Goal: Task Accomplishment & Management: Complete application form

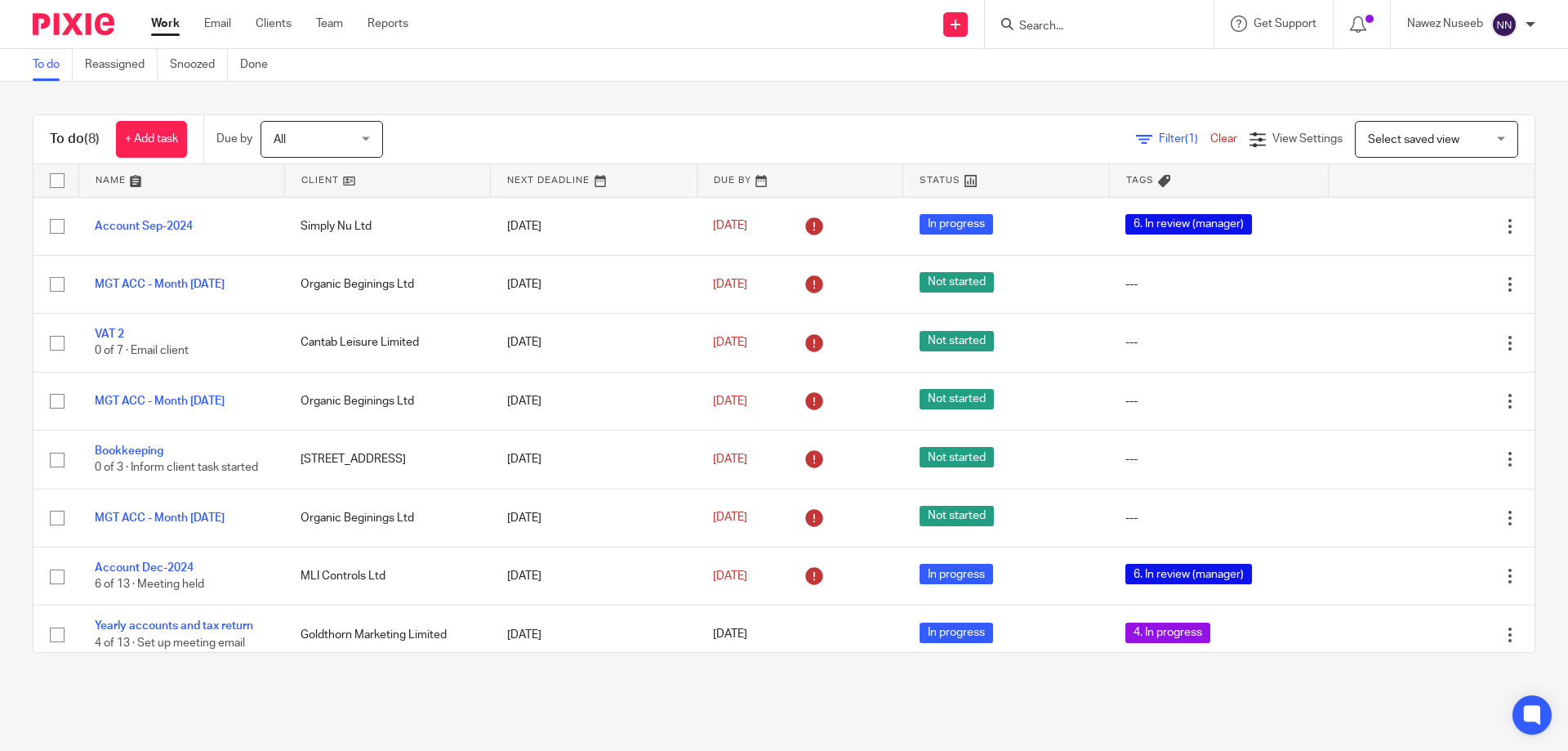
click at [1033, 22] on input "Search" at bounding box center [1091, 27] width 147 height 15
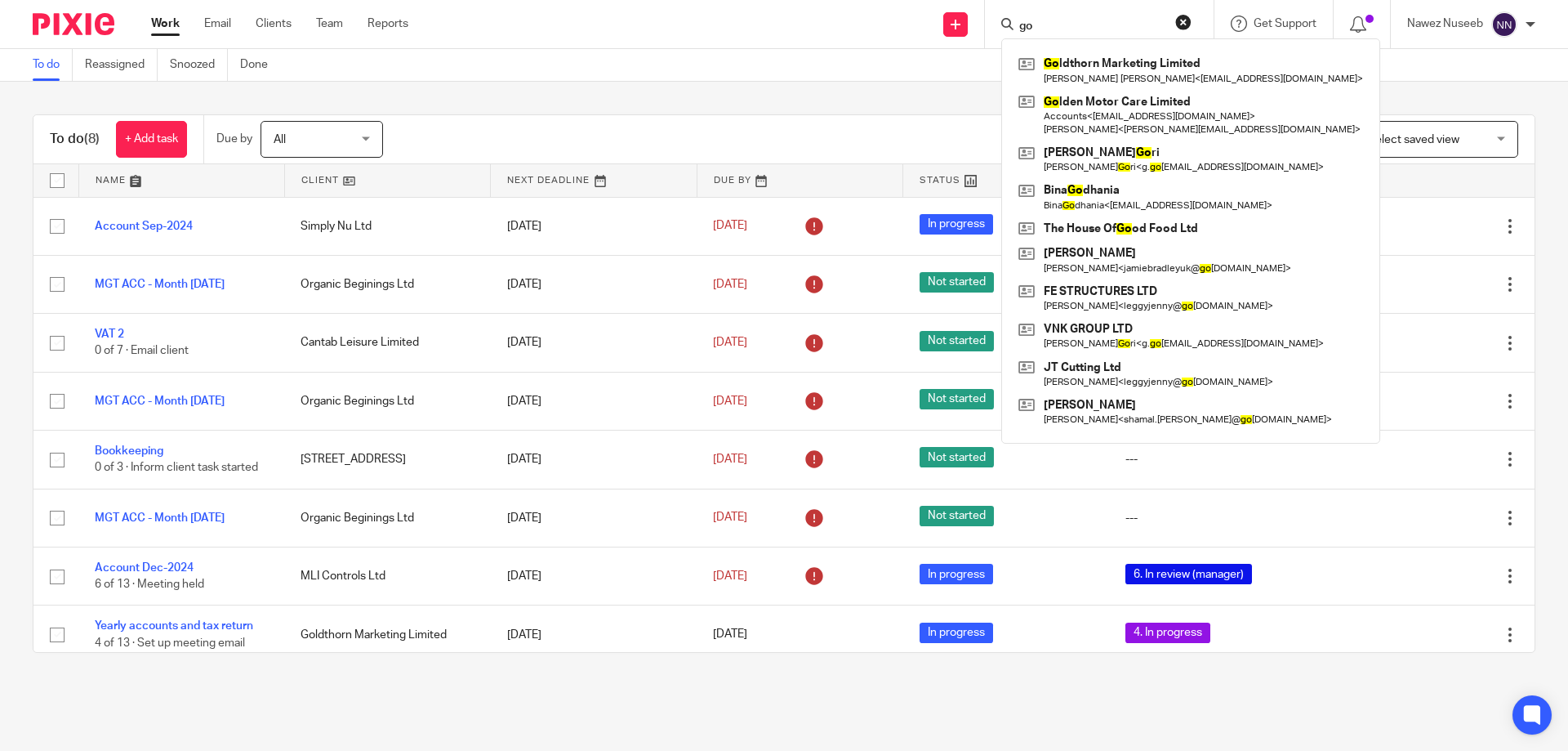
type input "g"
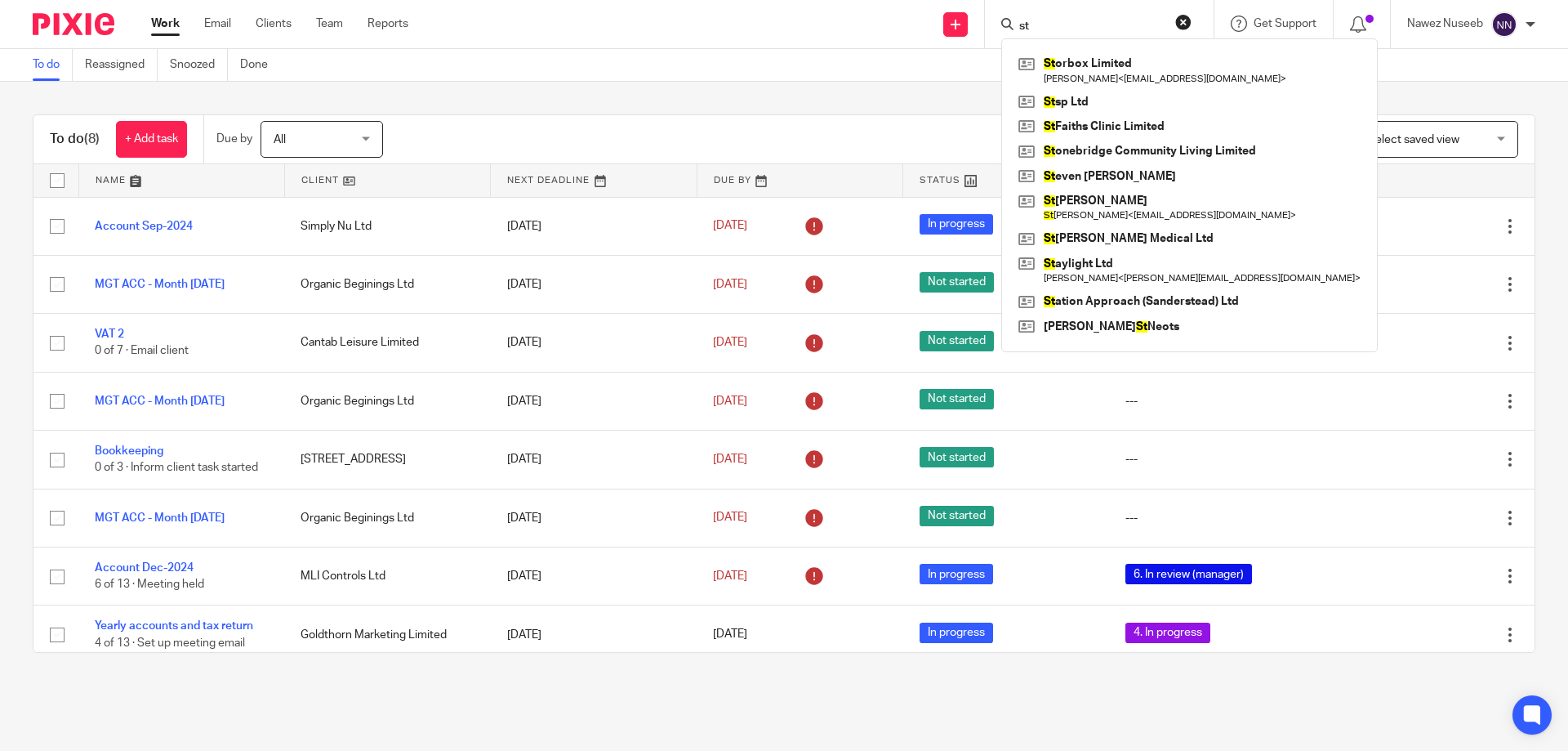
type input "s"
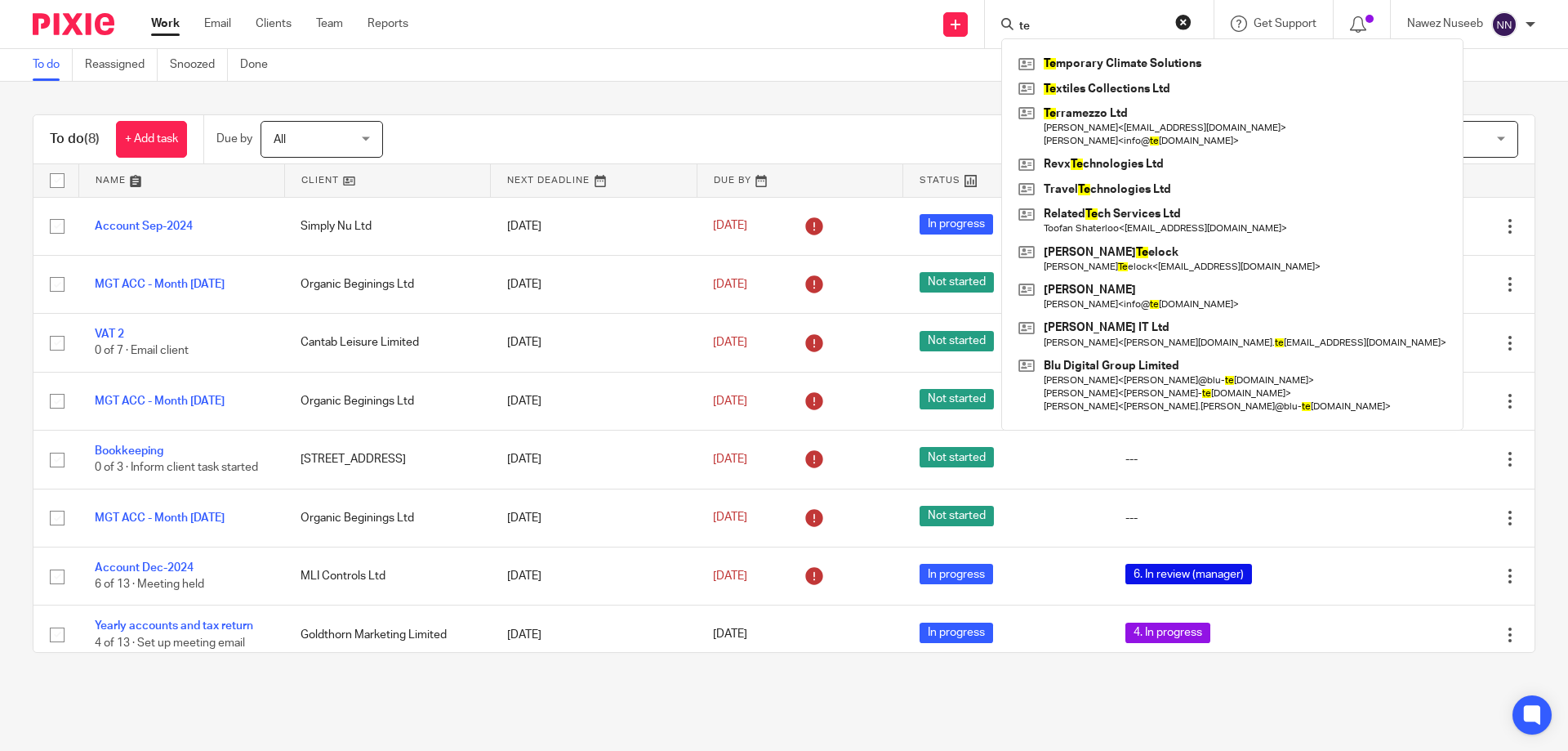
type input "t"
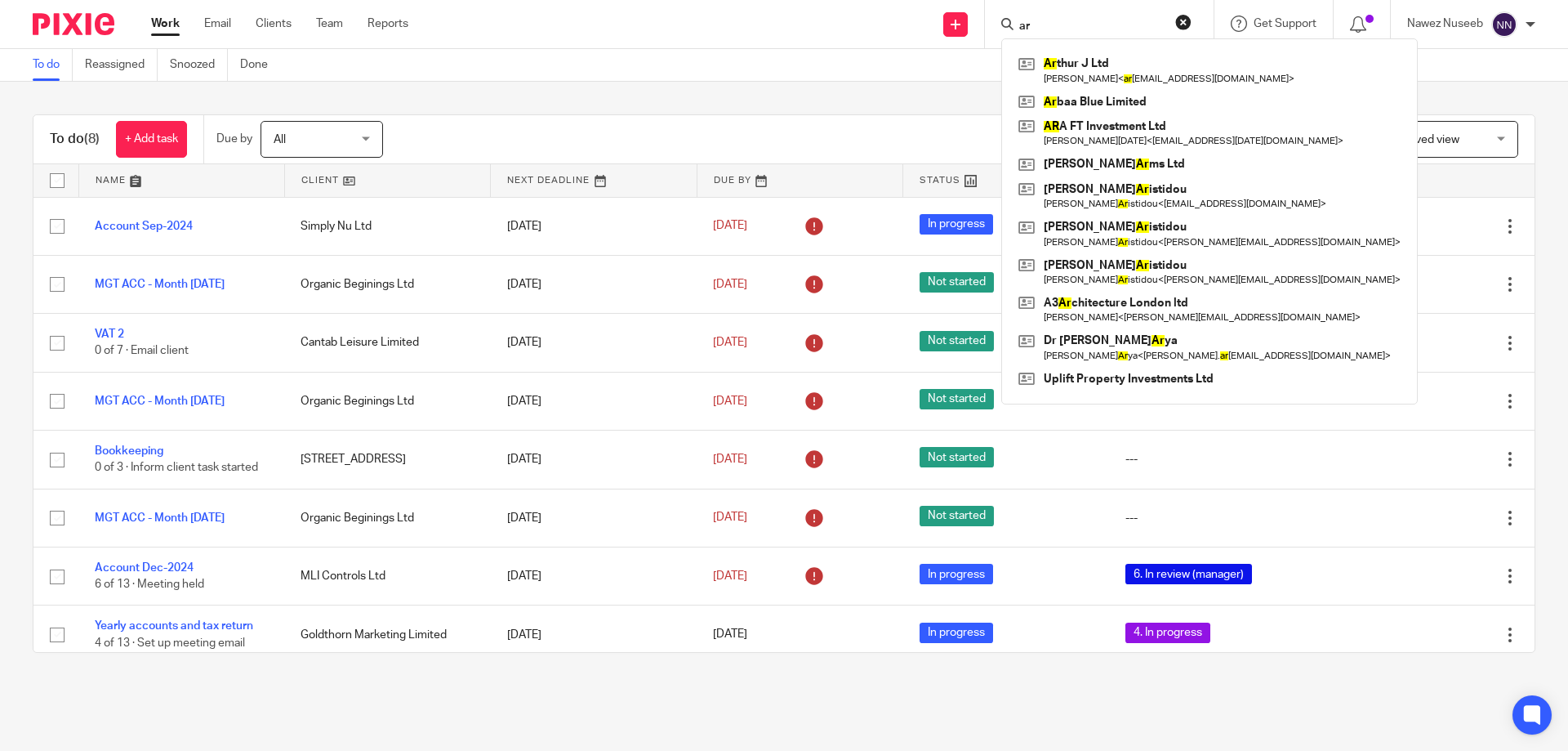
type input "a"
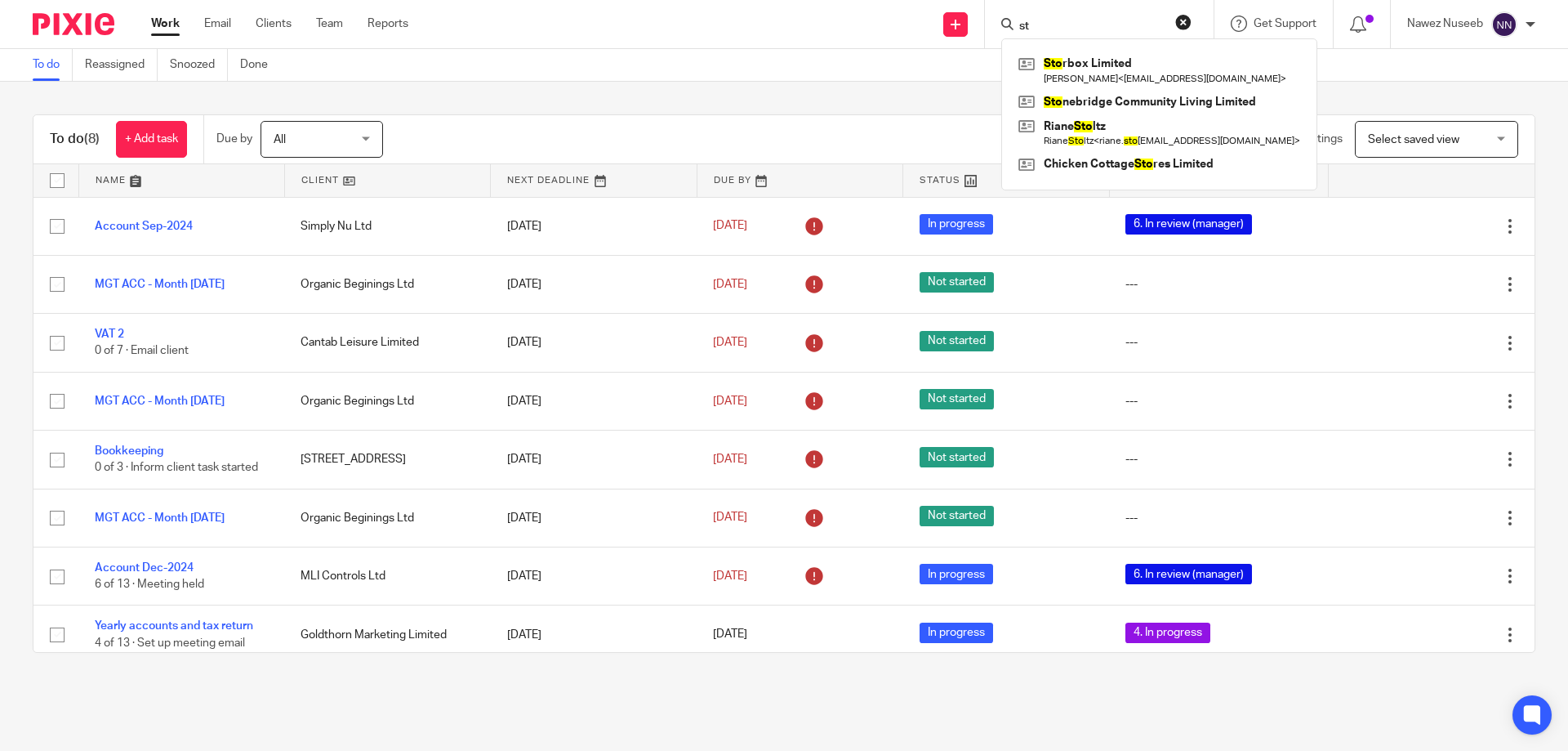
type input "s"
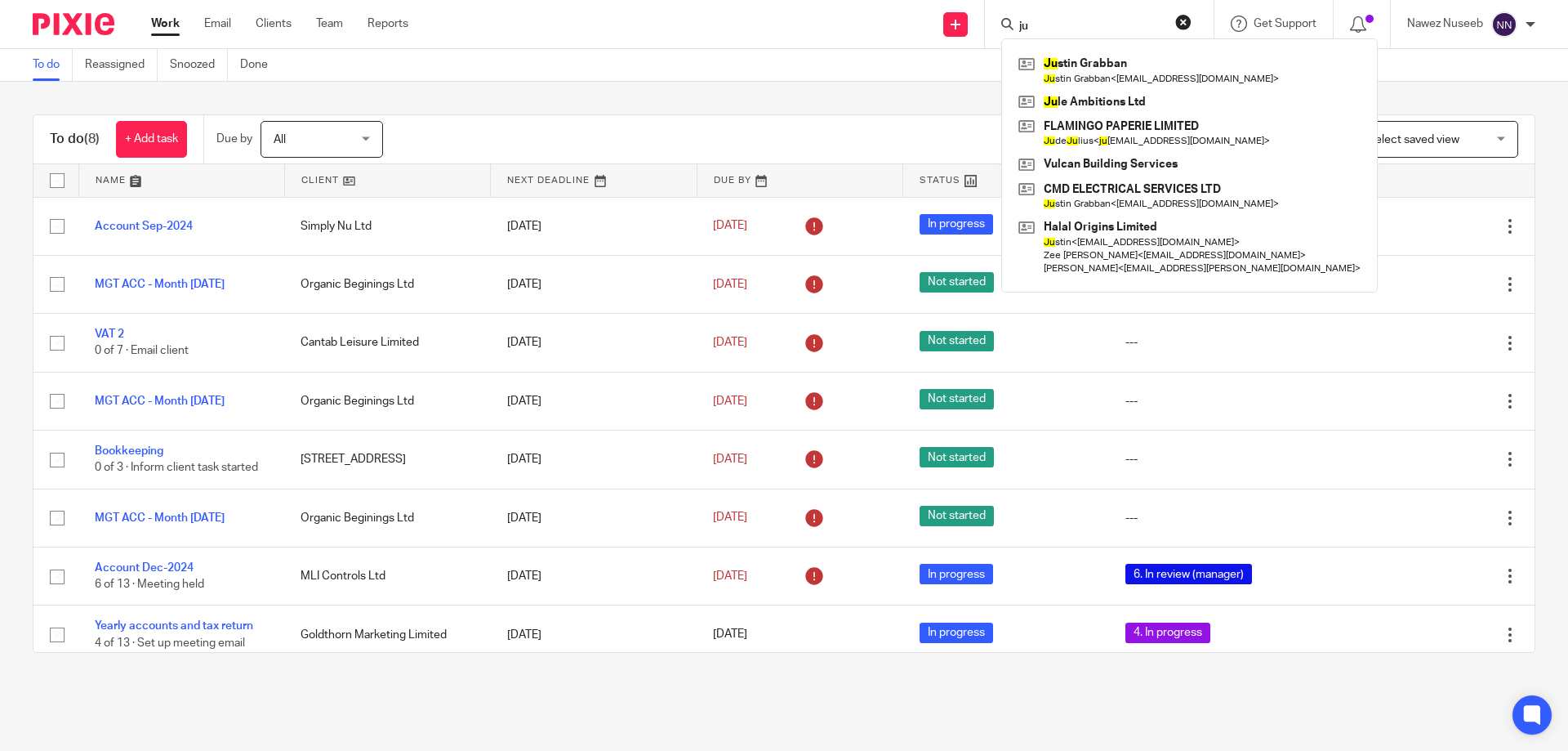
type input "j"
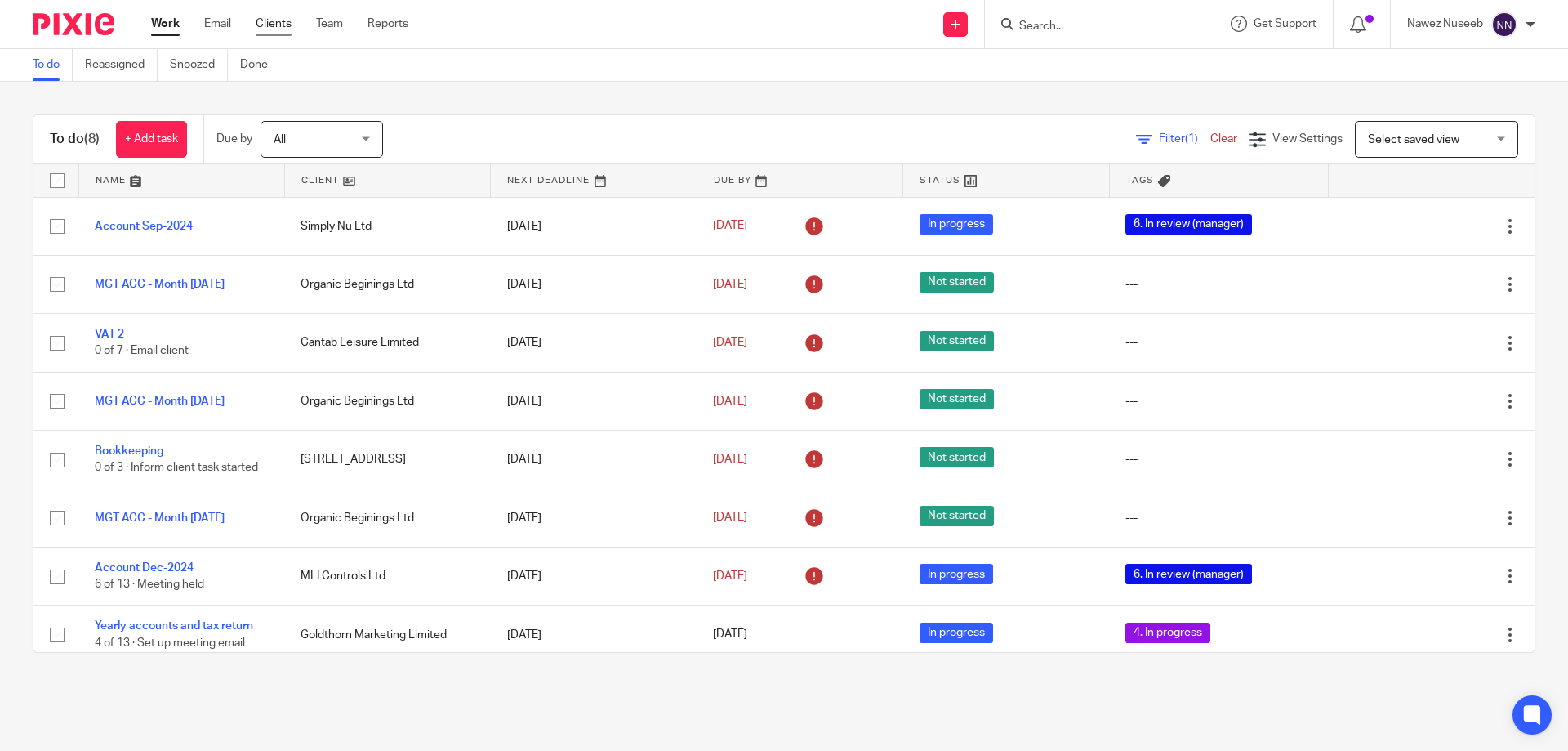
click at [260, 30] on link "Clients" at bounding box center [274, 24] width 36 height 16
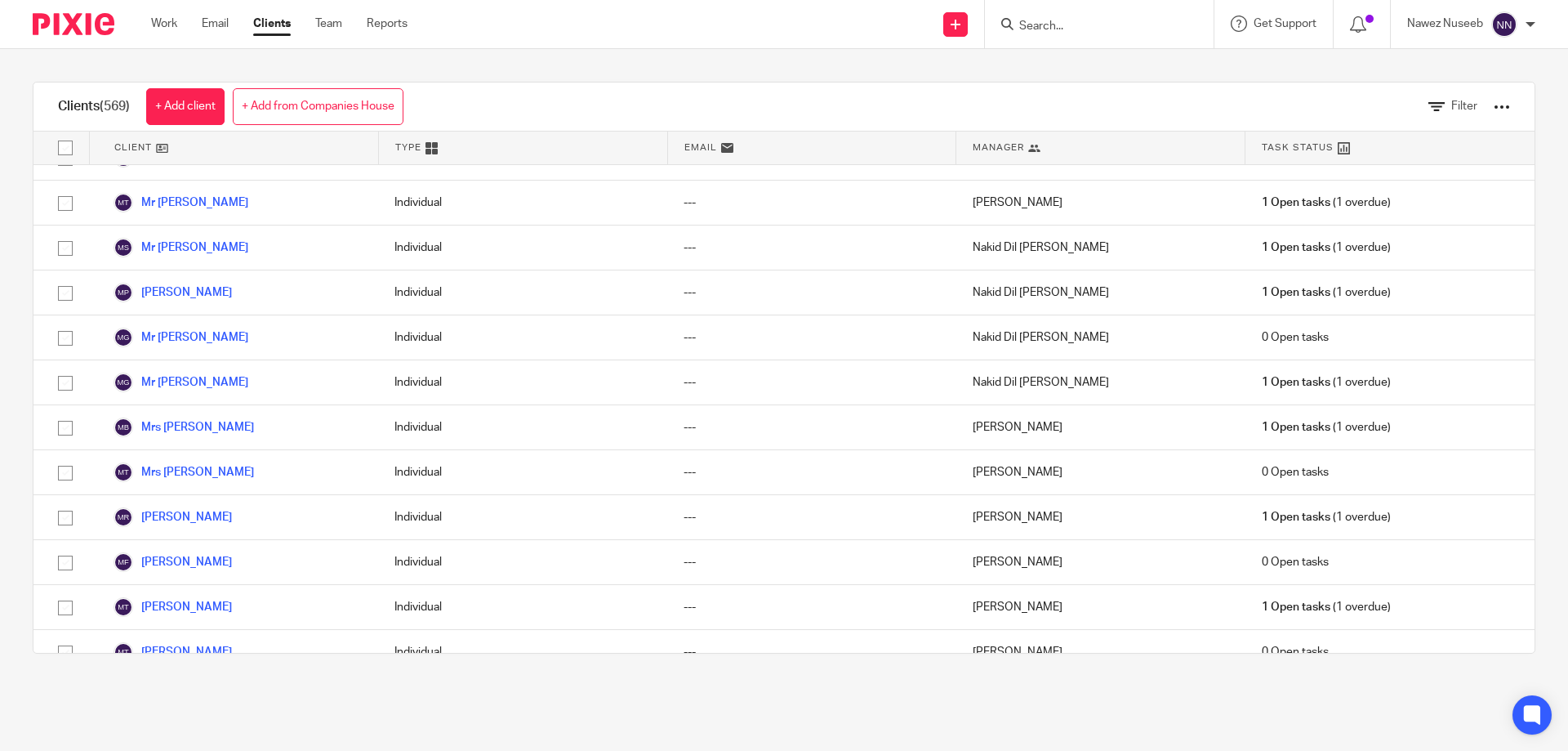
scroll to position [16261, 0]
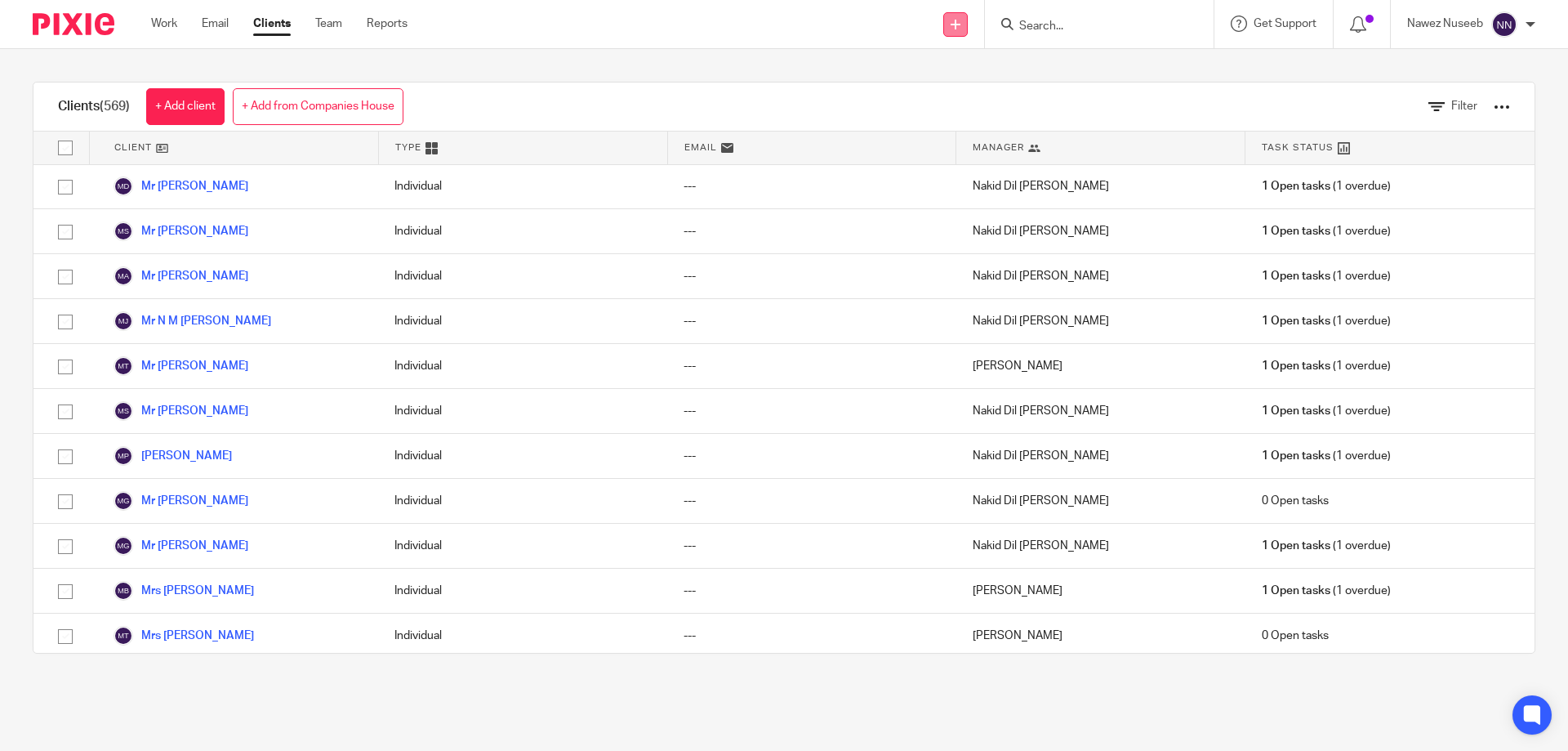
click at [958, 33] on link at bounding box center [956, 25] width 25 height 25
click at [944, 119] on link "Add client" at bounding box center [954, 124] width 114 height 24
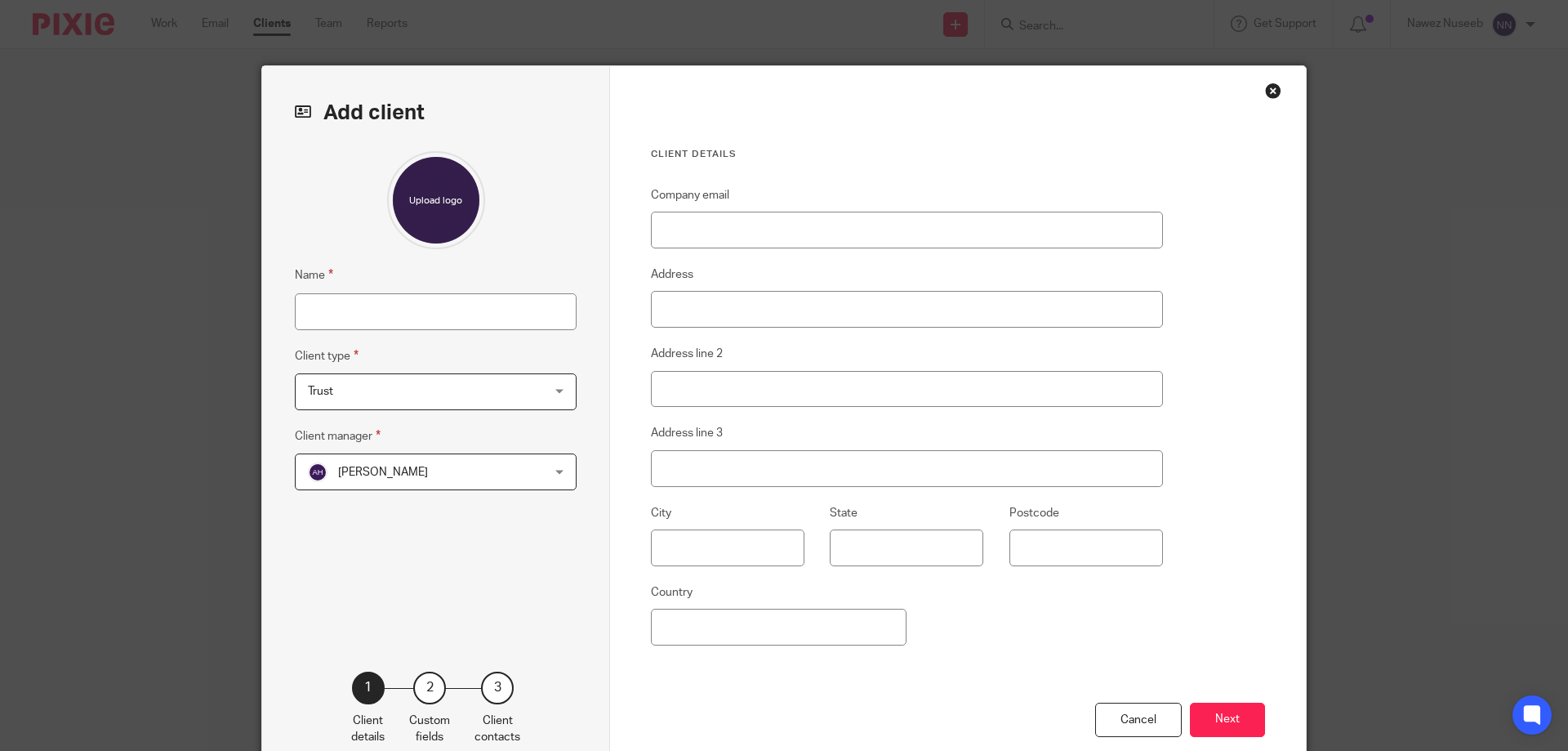
click at [1266, 92] on div "Close this dialog window" at bounding box center [1273, 90] width 16 height 16
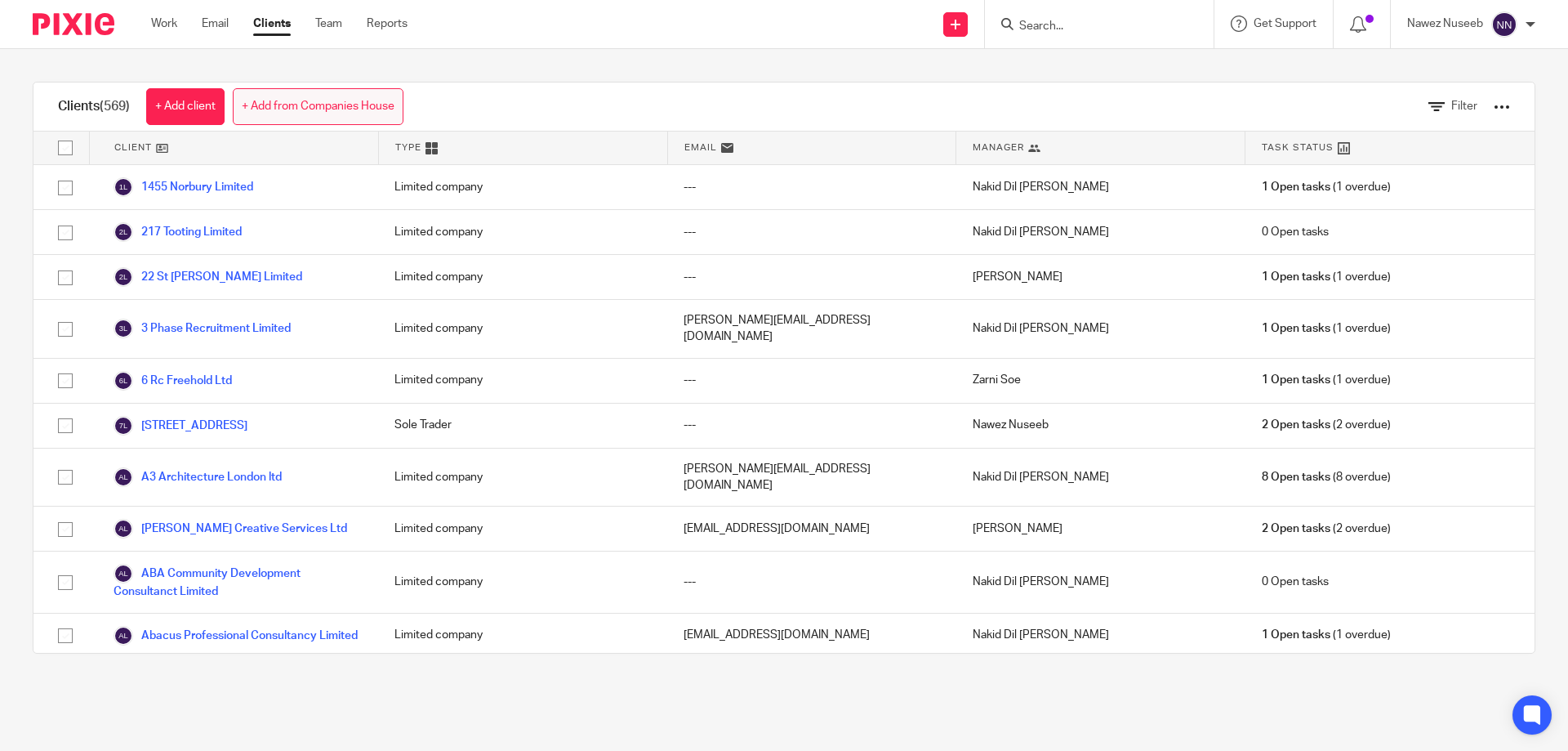
click at [367, 117] on link "+ Add from Companies House" at bounding box center [318, 106] width 171 height 37
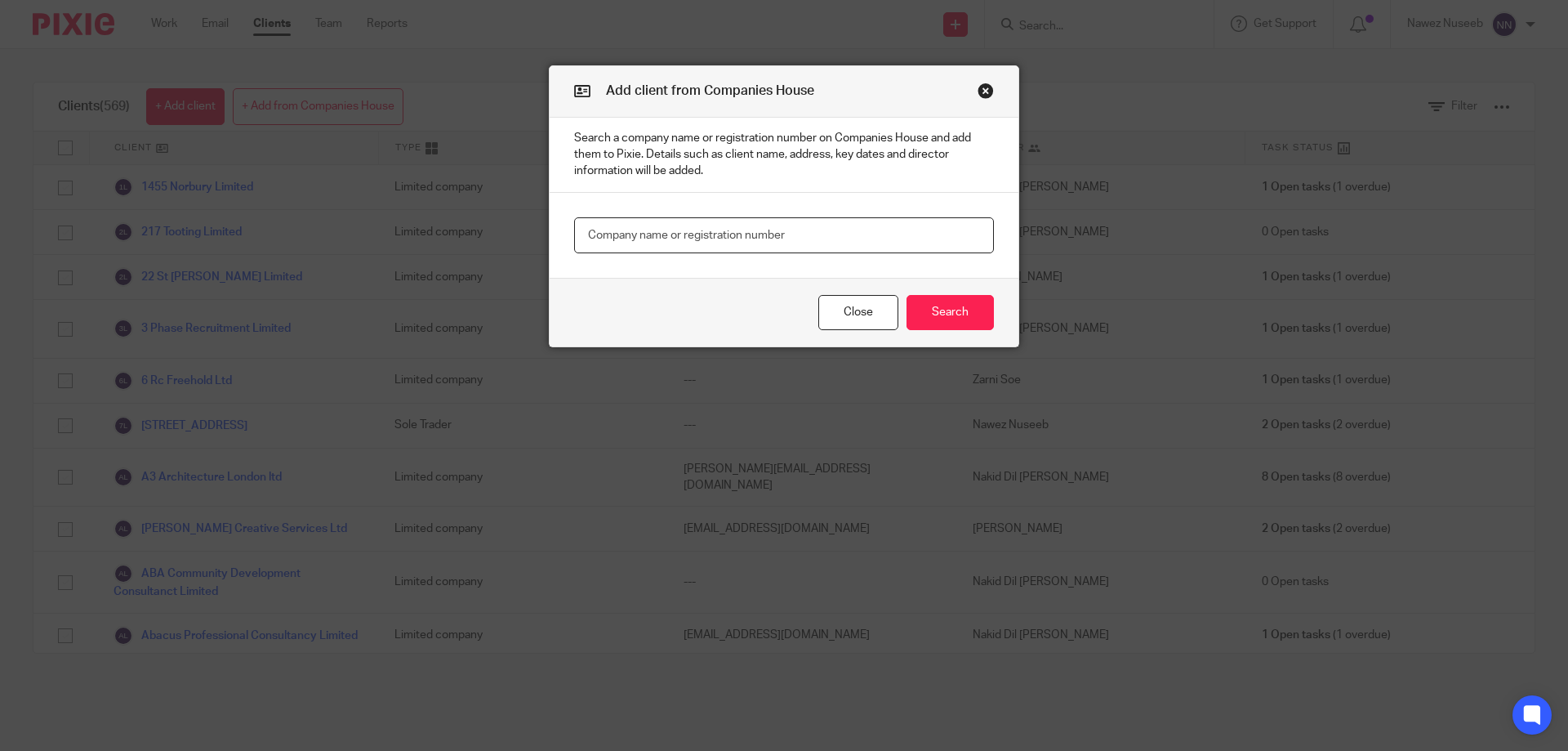
click at [688, 223] on input "text" at bounding box center [784, 236] width 420 height 37
click at [671, 237] on input "text" at bounding box center [784, 236] width 420 height 37
click at [628, 237] on input "text" at bounding box center [784, 236] width 420 height 37
type input "03237762"
click at [966, 315] on button "Search" at bounding box center [950, 312] width 87 height 35
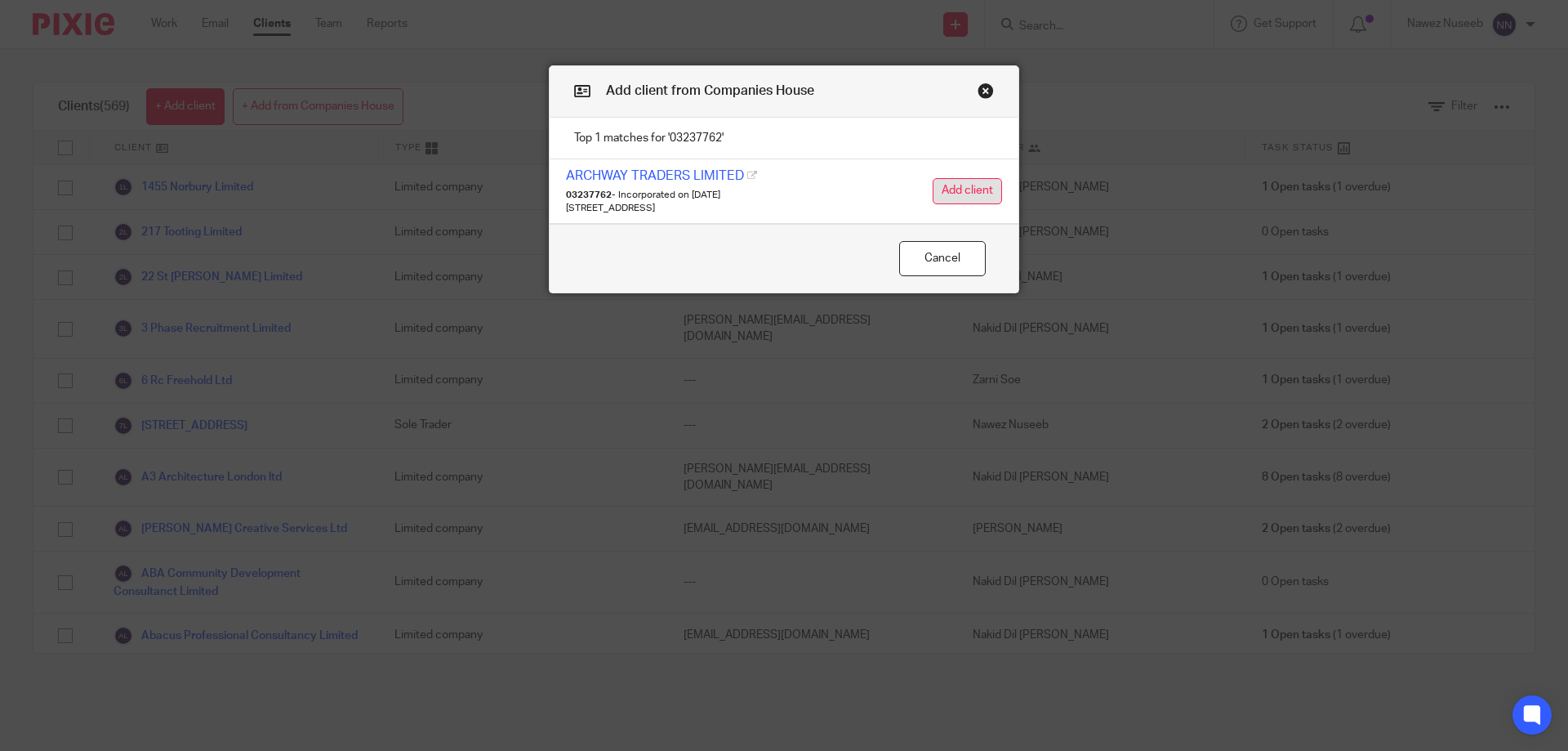
click at [955, 198] on button "Add client" at bounding box center [968, 191] width 70 height 26
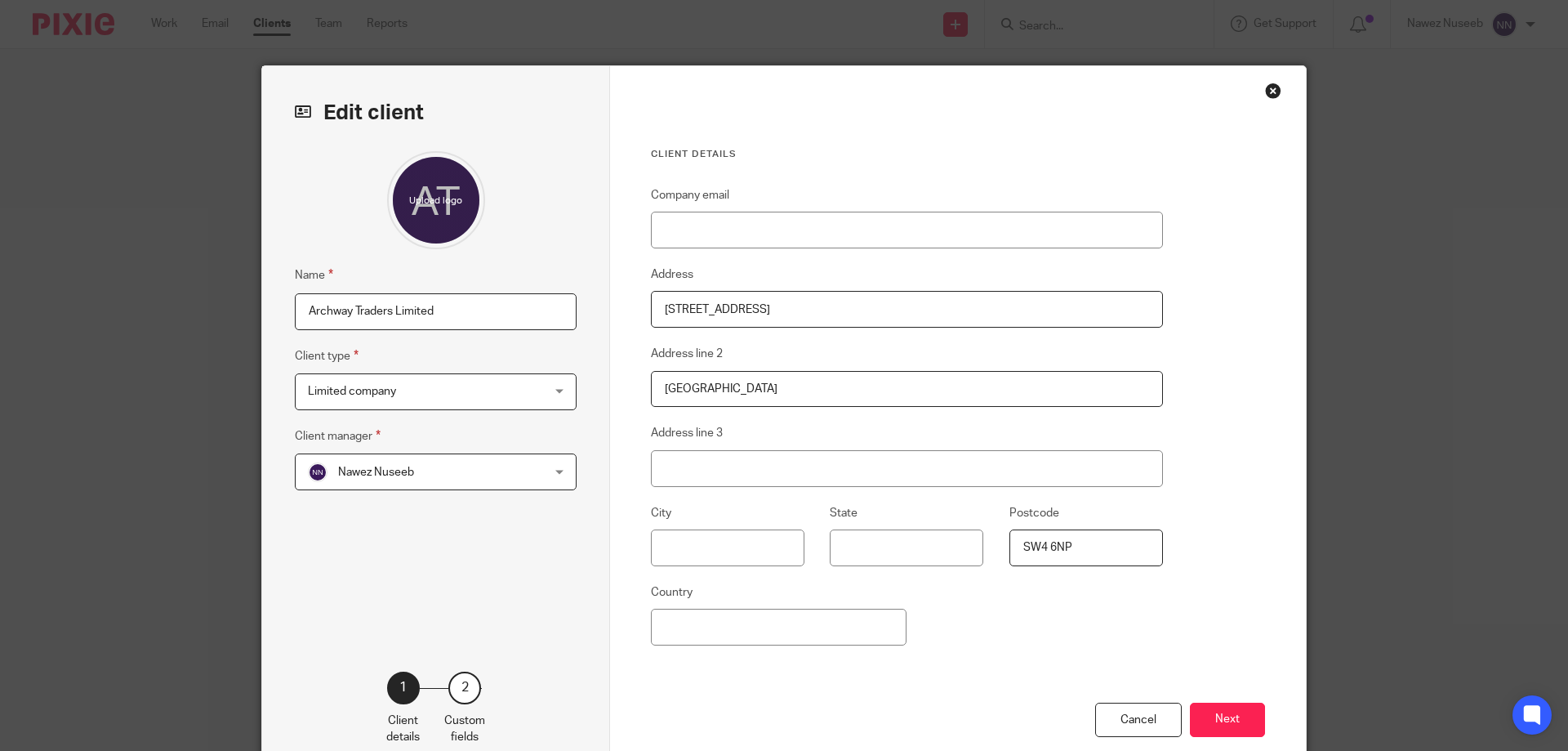
click at [420, 472] on span "Nawez Nuseeb" at bounding box center [415, 472] width 214 height 35
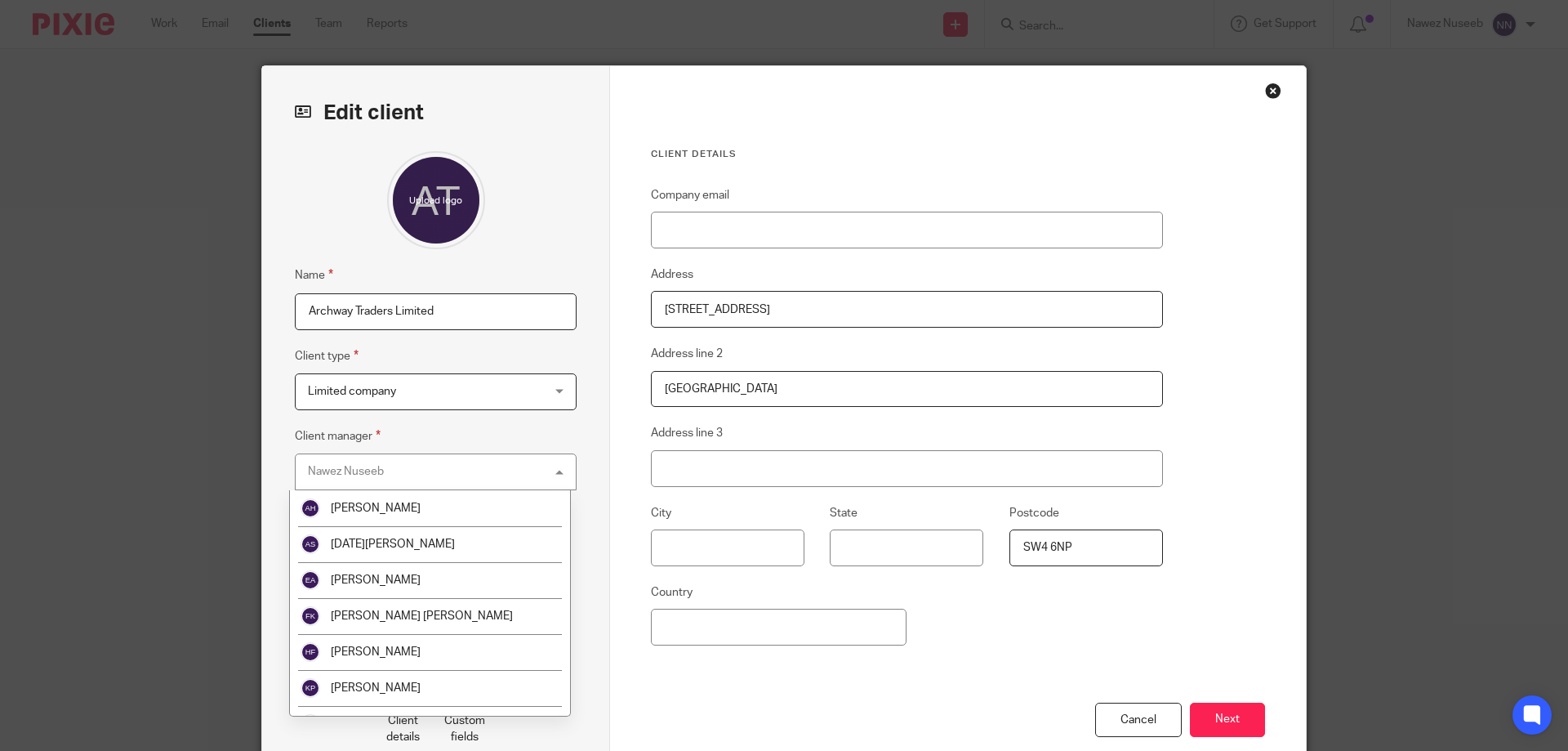
click at [419, 472] on div "Nawez Nuseeb [GEOGRAPHIC_DATA]" at bounding box center [435, 472] width 282 height 37
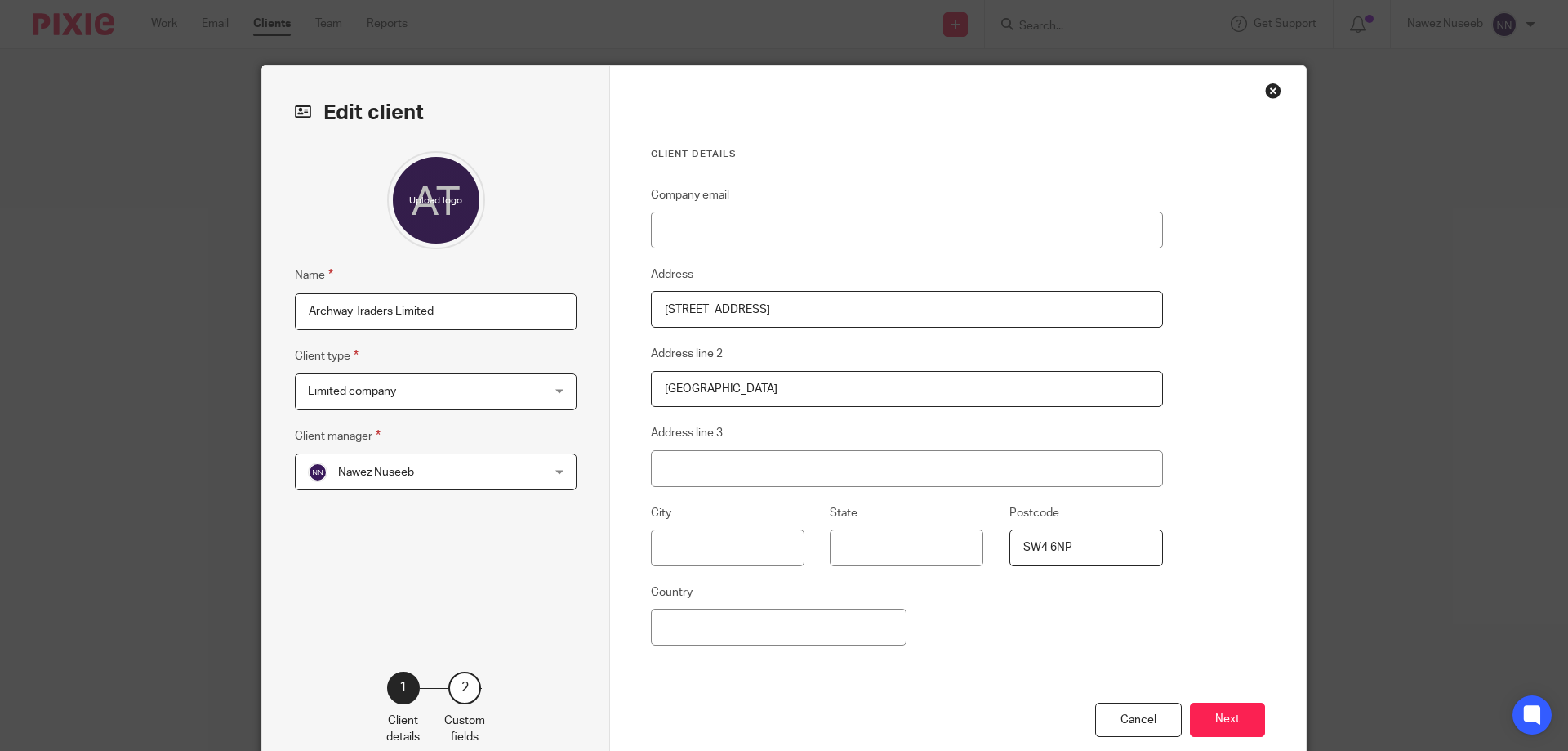
click at [419, 472] on span "Nawez Nuseeb" at bounding box center [415, 472] width 214 height 35
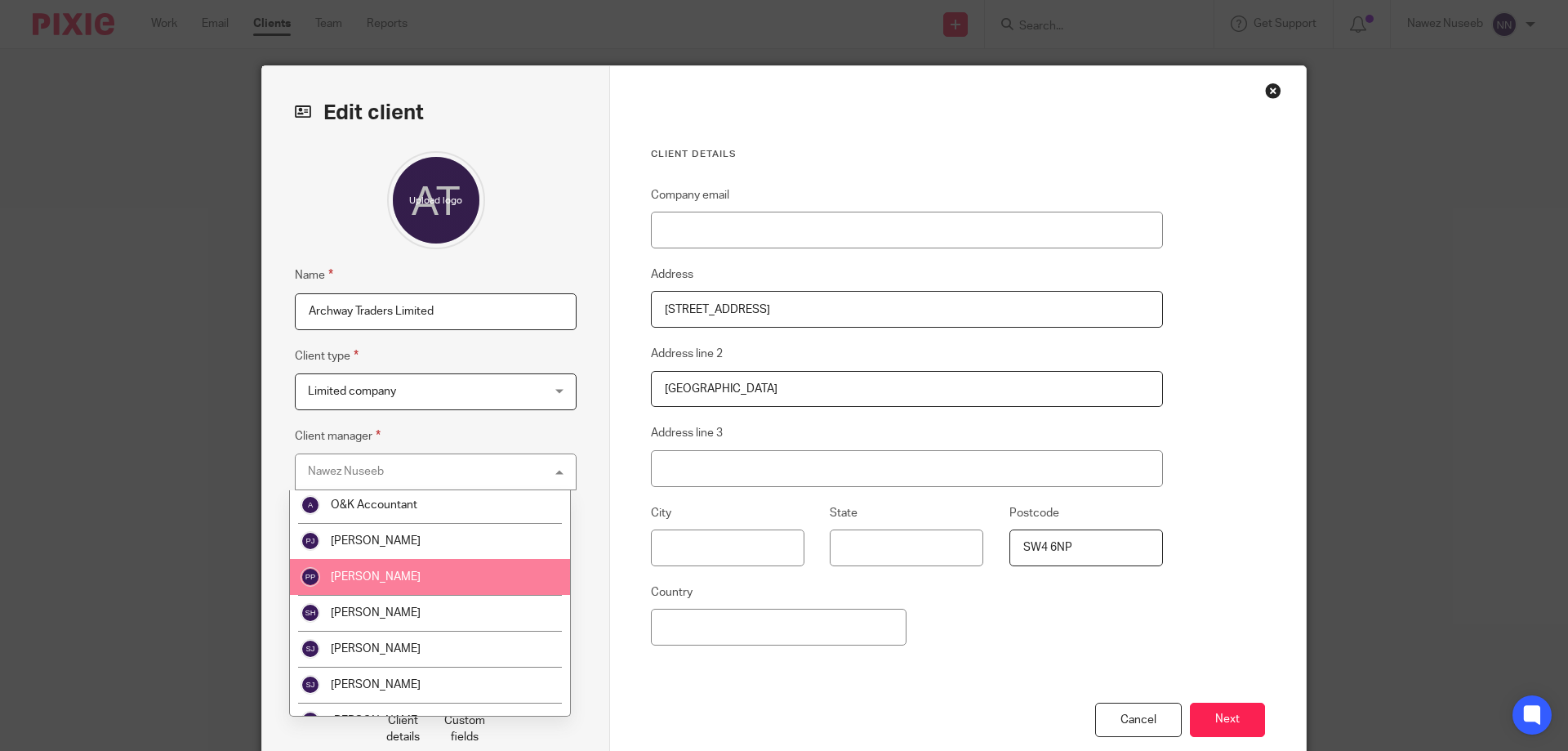
scroll to position [81, 0]
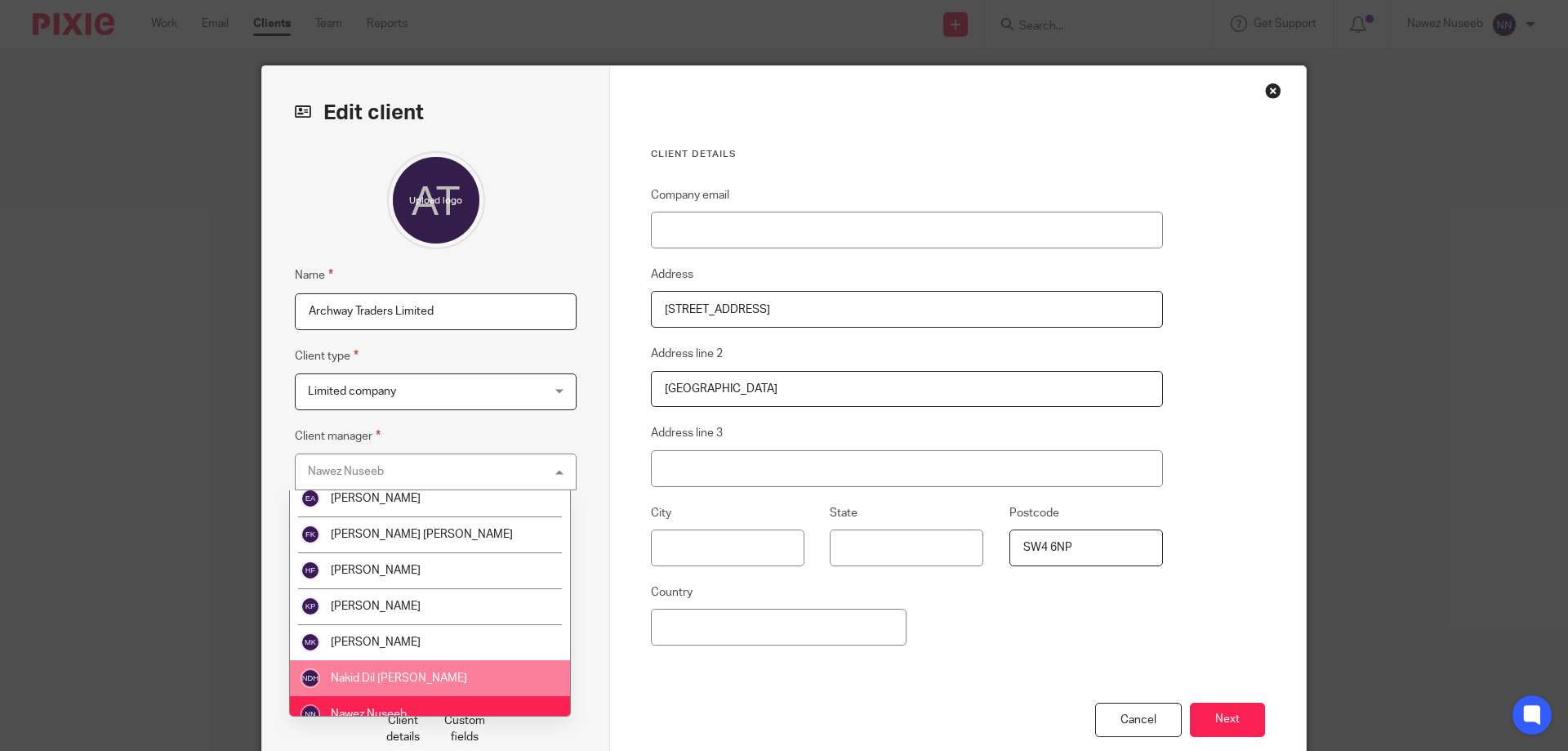
click at [400, 685] on li "Nakid Dil [PERSON_NAME]" at bounding box center [430, 679] width 280 height 36
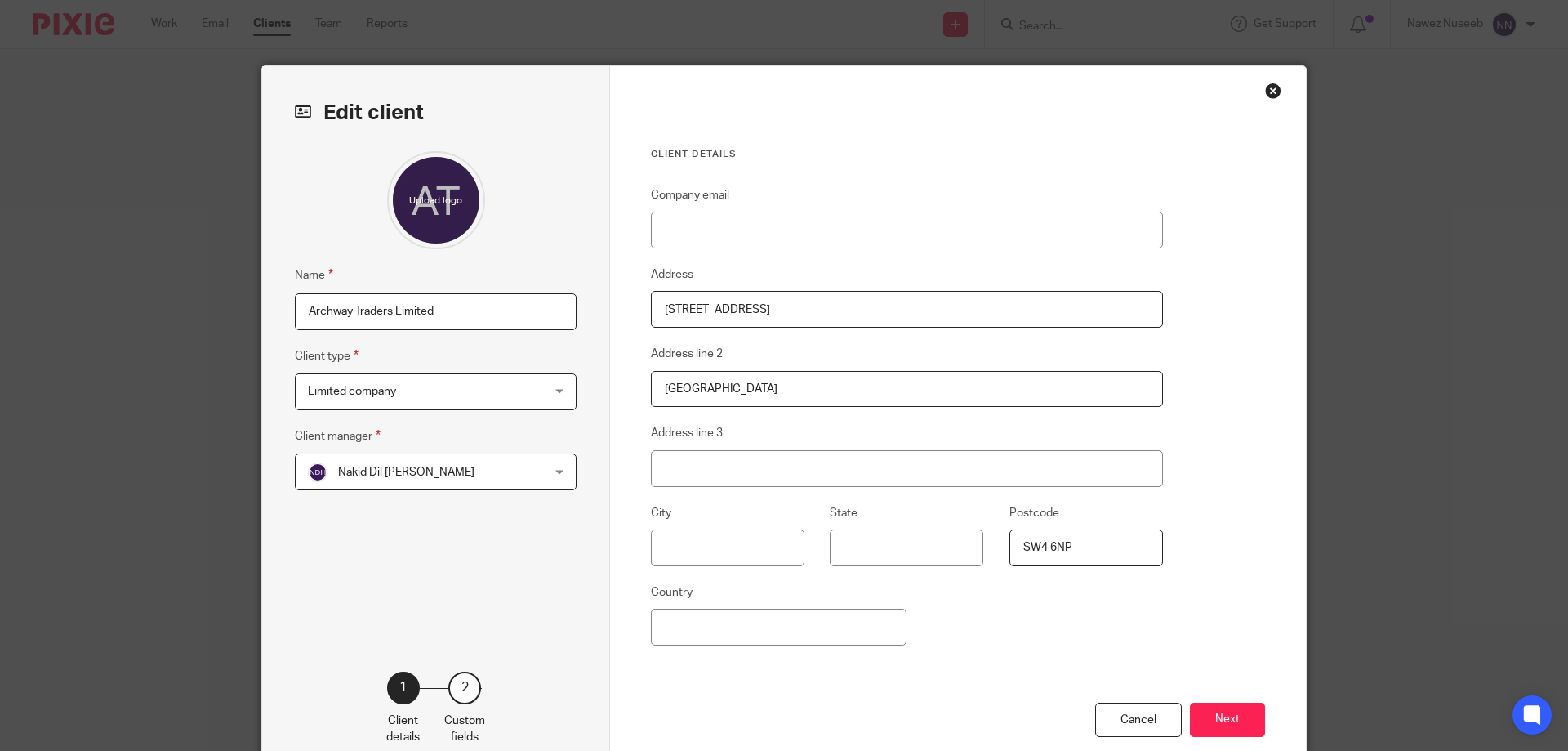
click at [369, 590] on div "Name Archway Traders Limited Client type Limited company Limited company Trust …" at bounding box center [435, 386] width 282 height 471
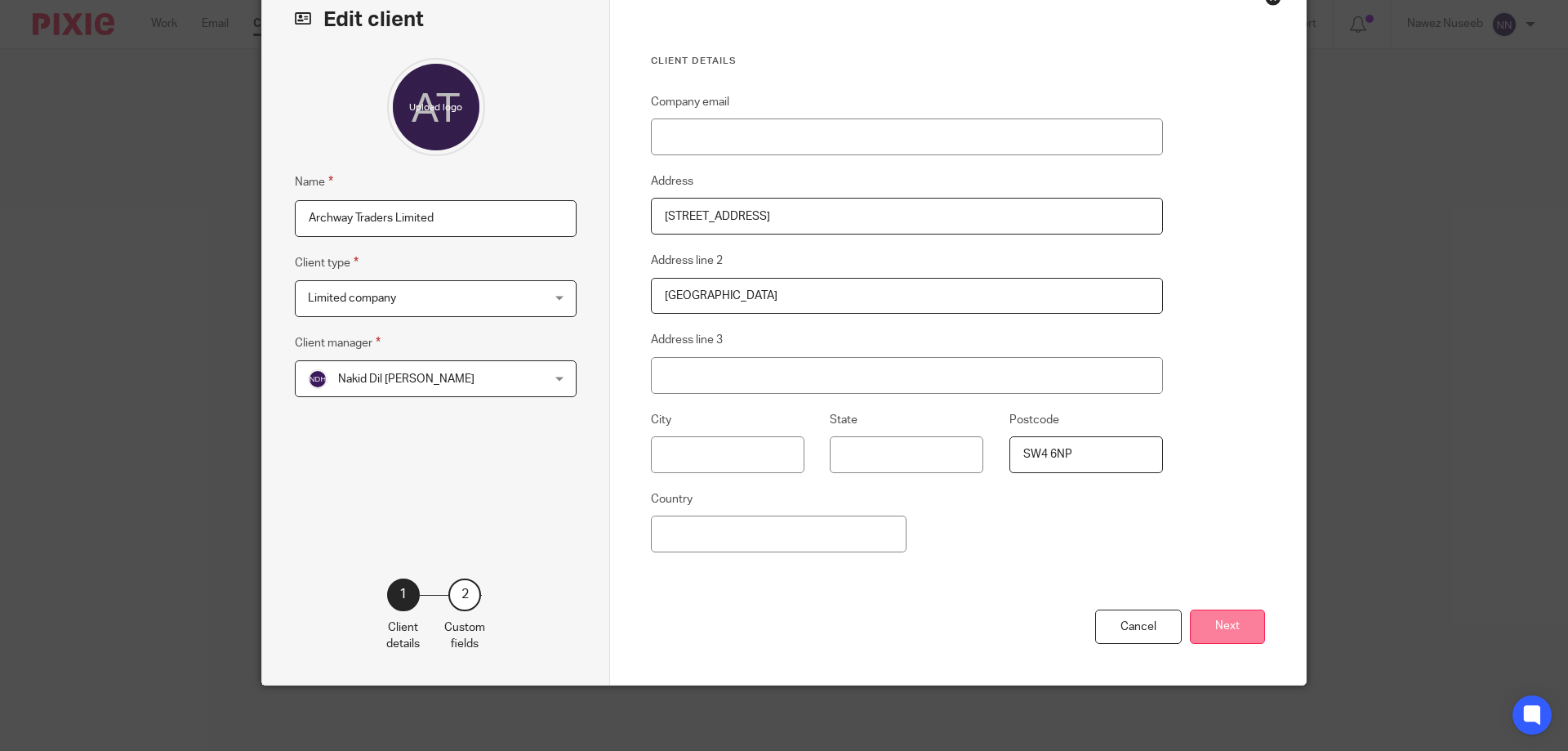
click at [1213, 625] on button "Next" at bounding box center [1227, 627] width 75 height 35
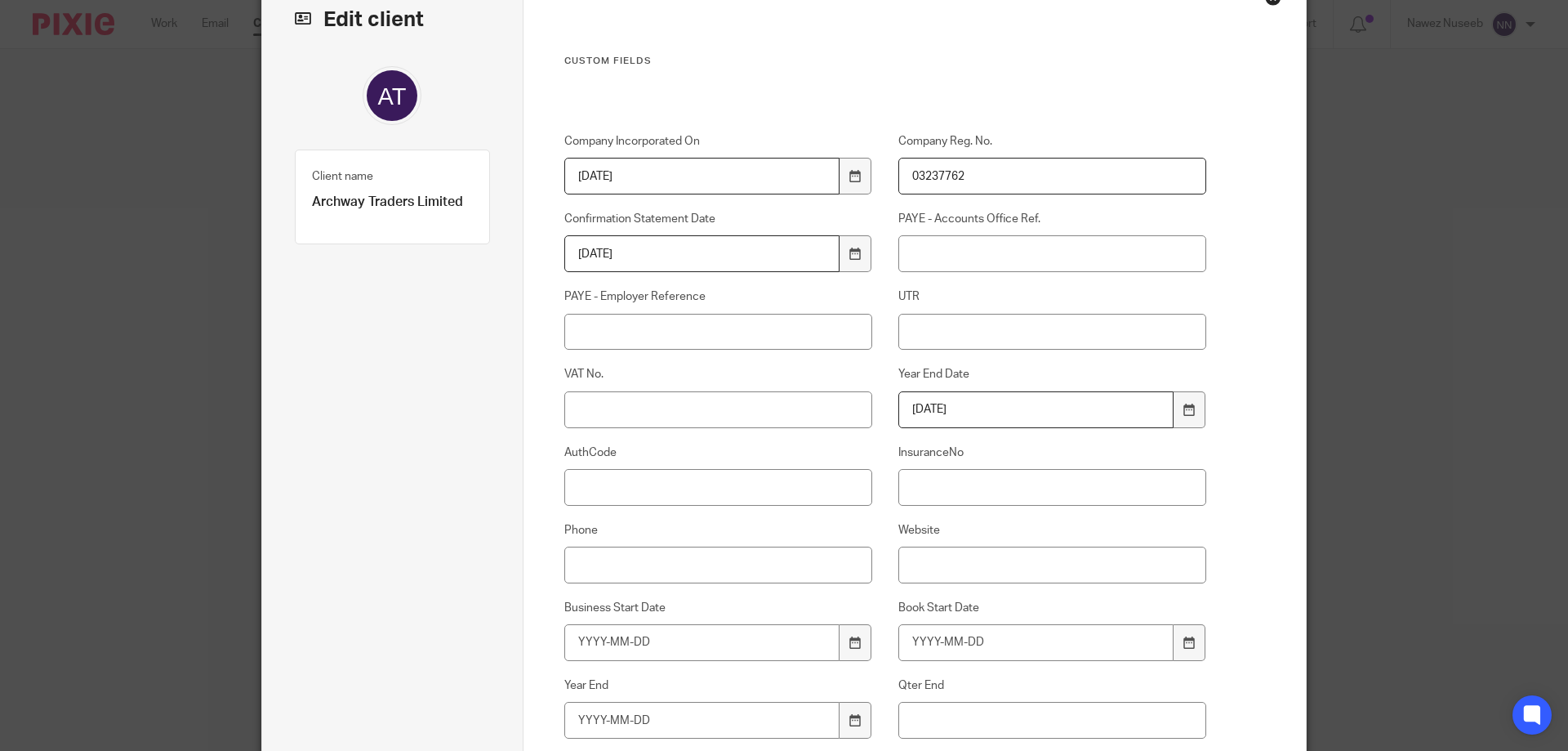
scroll to position [256, 0]
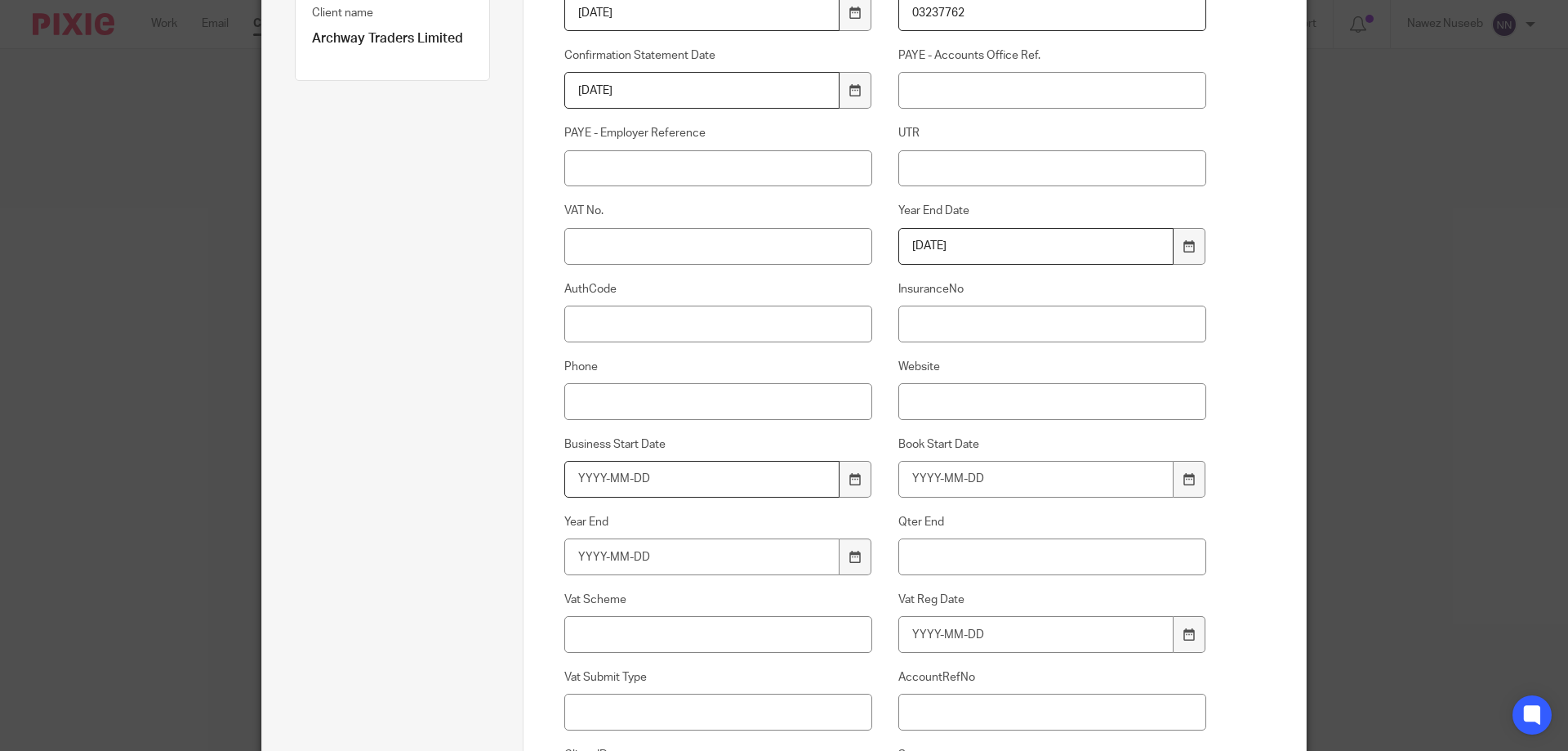
click at [632, 485] on input "Business Start Date" at bounding box center [702, 479] width 276 height 37
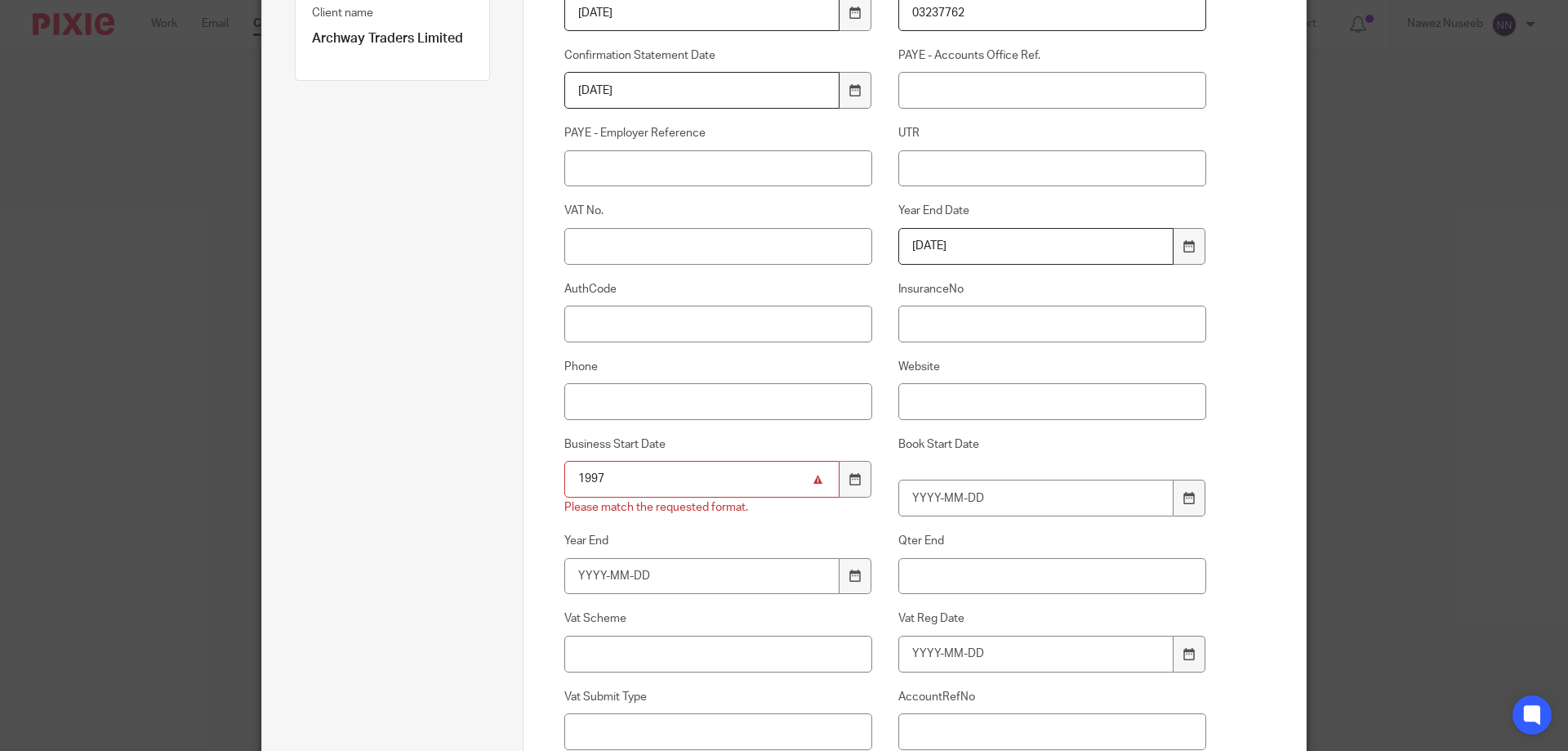
click at [613, 498] on div "1997 Please match the requested format." at bounding box center [719, 489] width 309 height 56
click at [616, 489] on input "1997" at bounding box center [702, 479] width 276 height 37
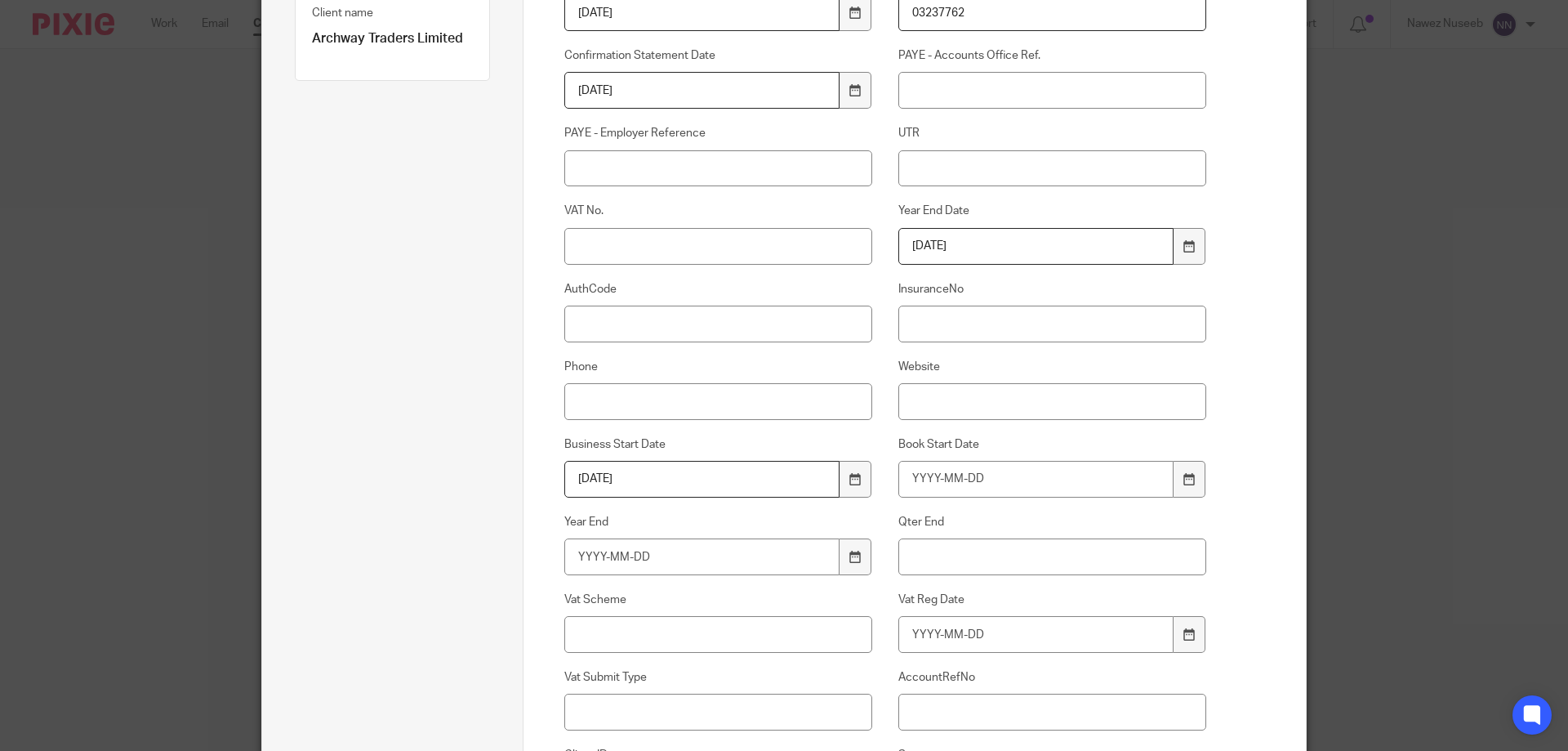
click at [599, 476] on input "1997-08-14" at bounding box center [702, 479] width 276 height 37
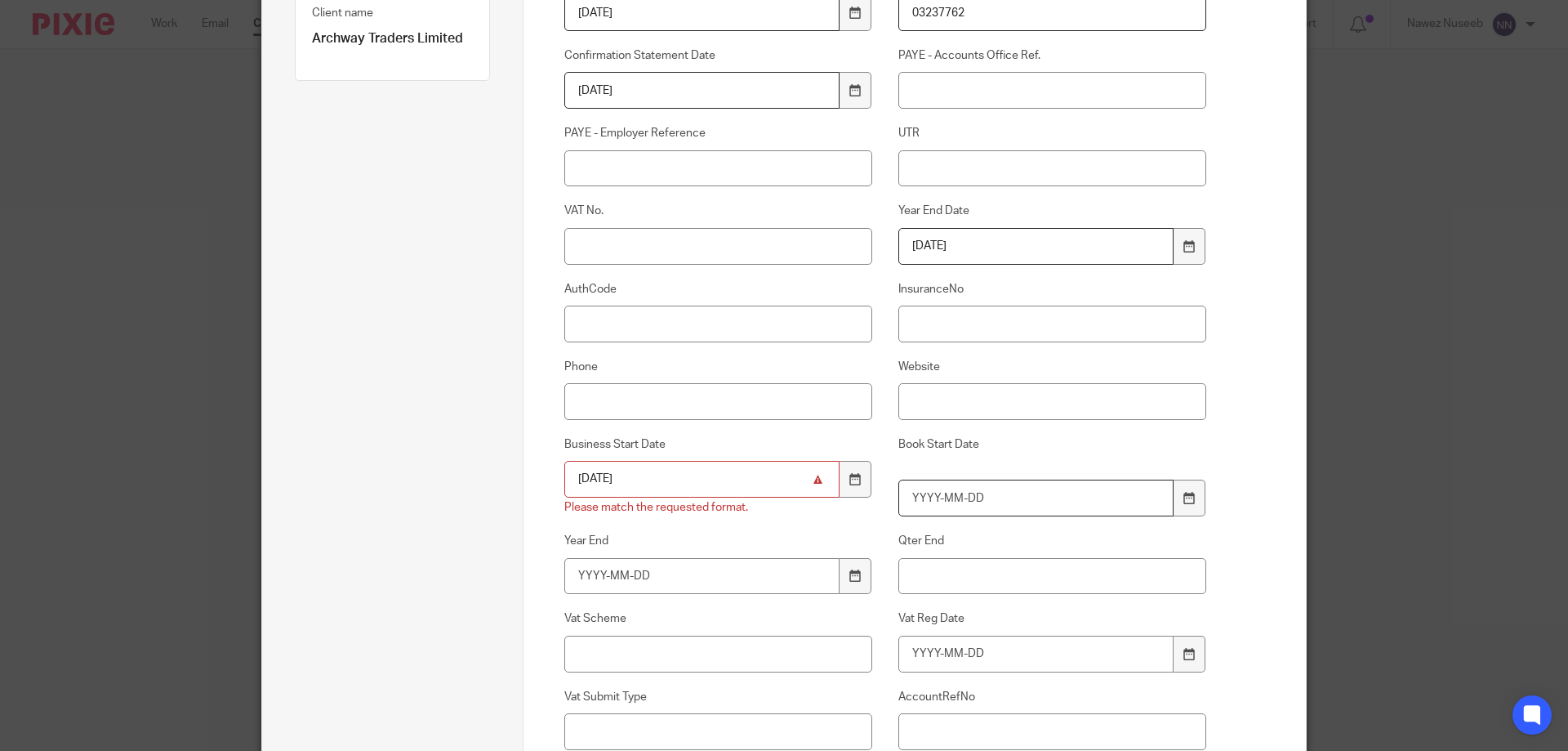
click at [964, 475] on div "Book Start Date" at bounding box center [1039, 477] width 334 height 81
click at [619, 472] on input "1996-11-3" at bounding box center [702, 479] width 276 height 37
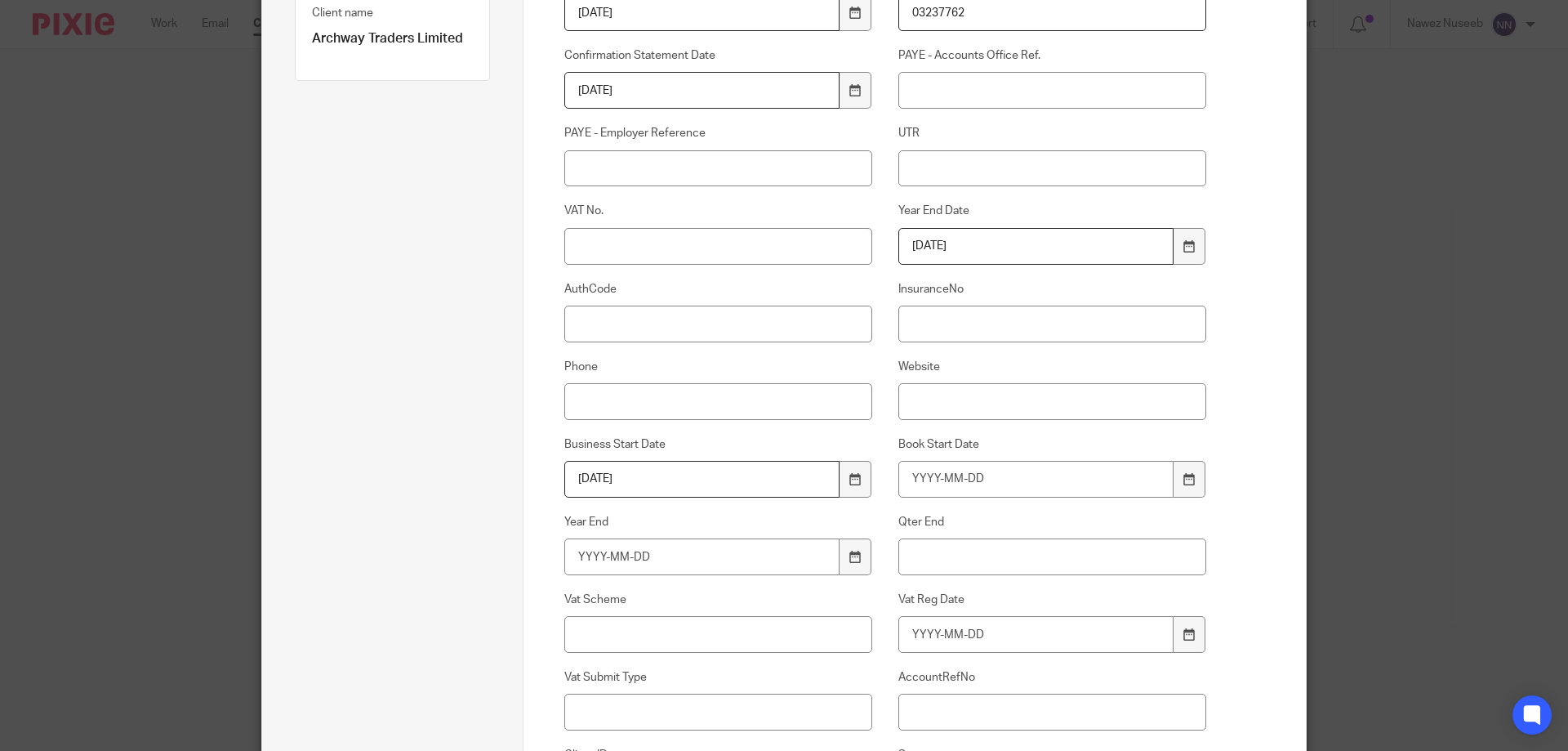
type input "1996-11-14"
type input "2024-12-31"
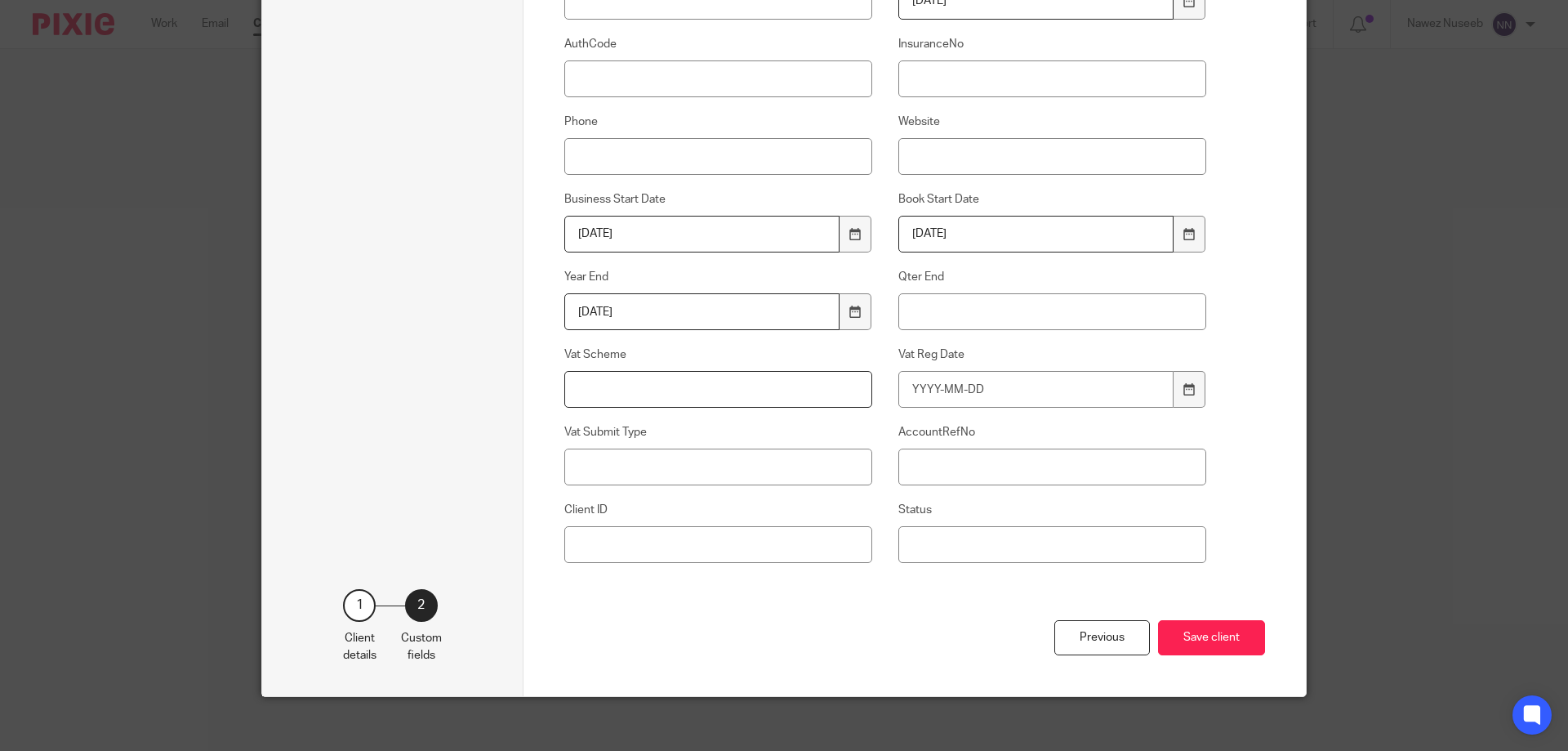
scroll to position [514, 0]
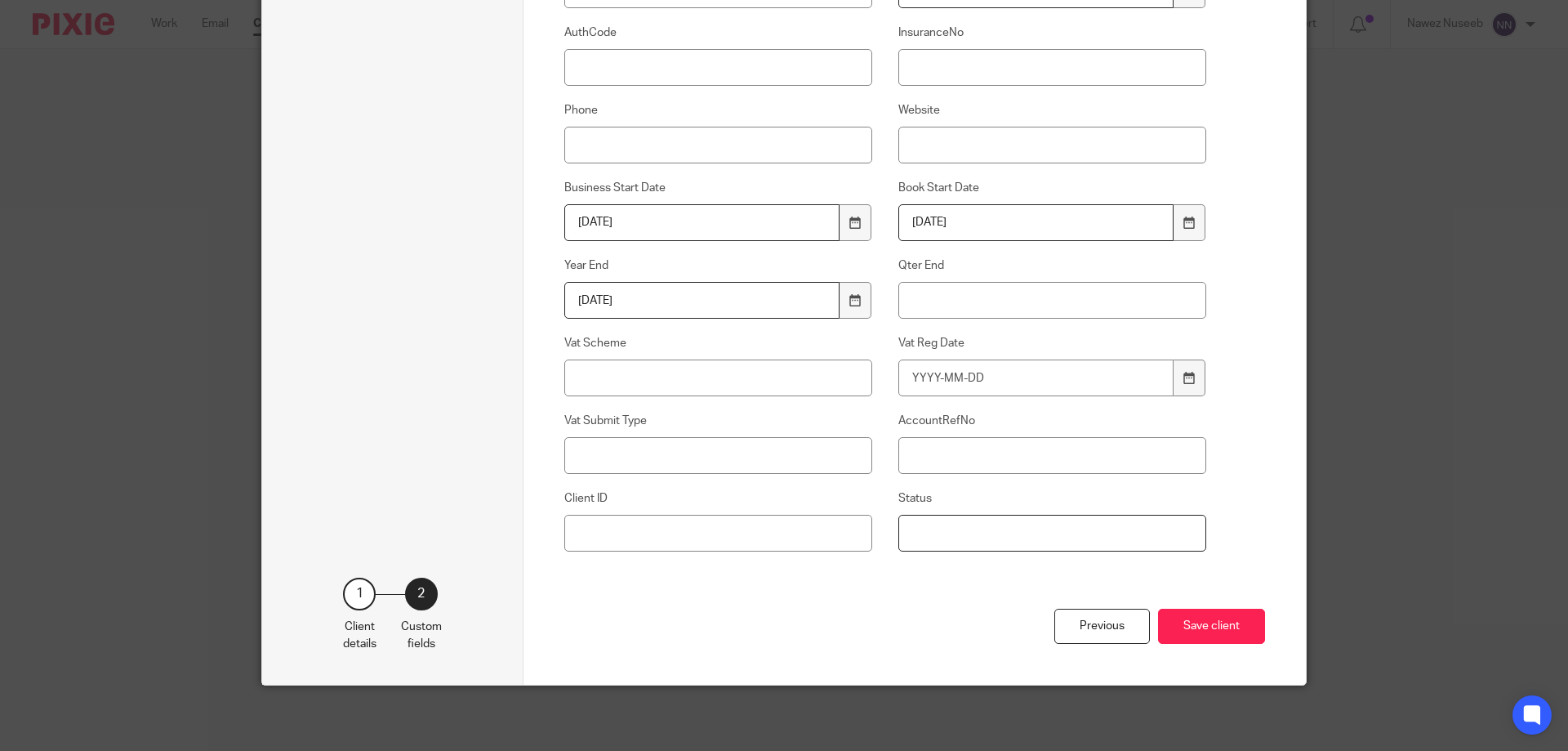
click at [1060, 542] on input "Status" at bounding box center [1053, 533] width 309 height 37
click at [913, 609] on div "Previous Save client" at bounding box center [915, 647] width 701 height 76
click at [1213, 624] on button "Save client" at bounding box center [1212, 626] width 107 height 35
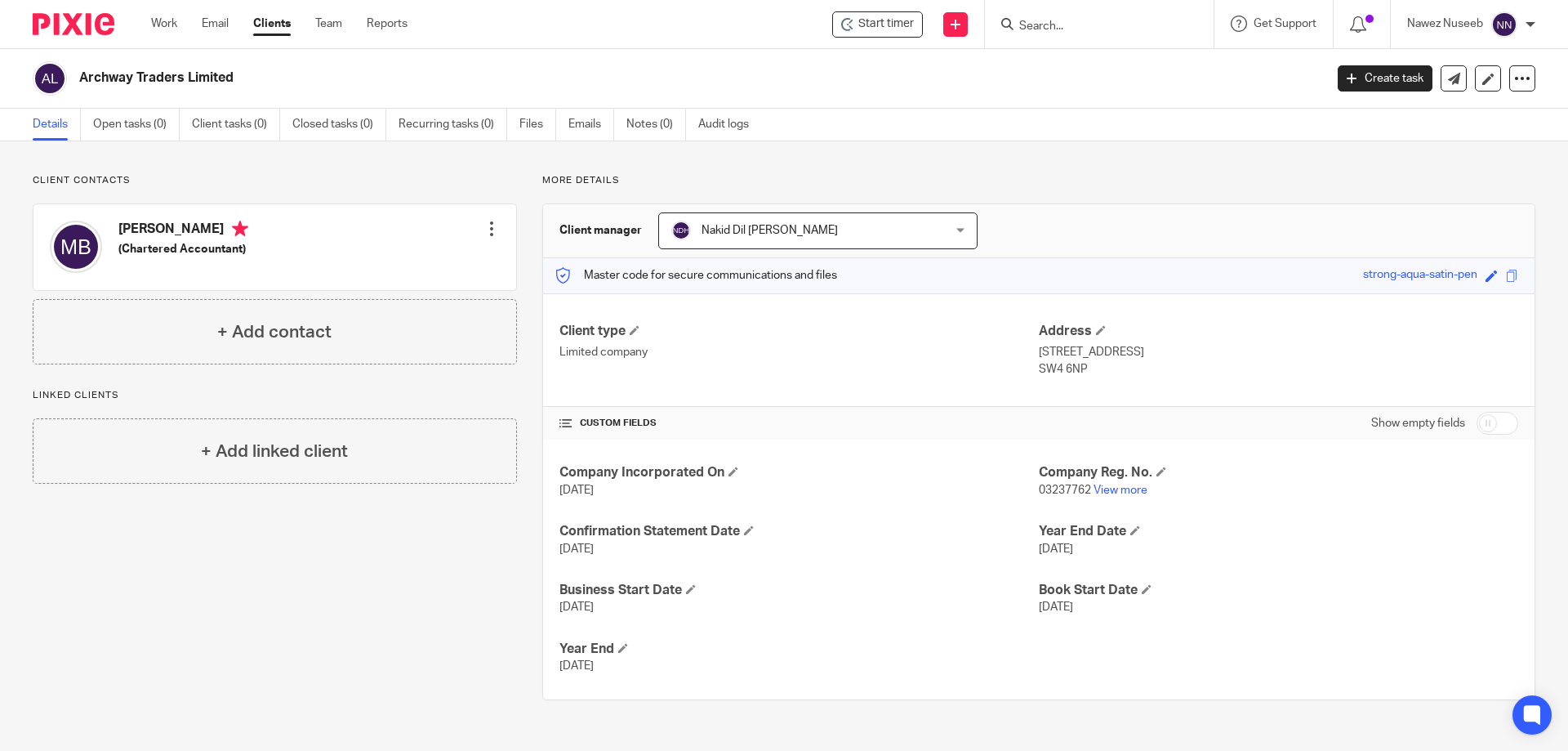
click at [297, 266] on div "[PERSON_NAME] (Chartered Accountant) Edit contact Create client from contact Ex…" at bounding box center [275, 247] width 483 height 85
click at [237, 250] on h5 "(Chartered Accountant)" at bounding box center [183, 249] width 130 height 16
click at [488, 229] on div at bounding box center [492, 229] width 16 height 16
click at [430, 262] on link "Edit contact" at bounding box center [415, 265] width 156 height 24
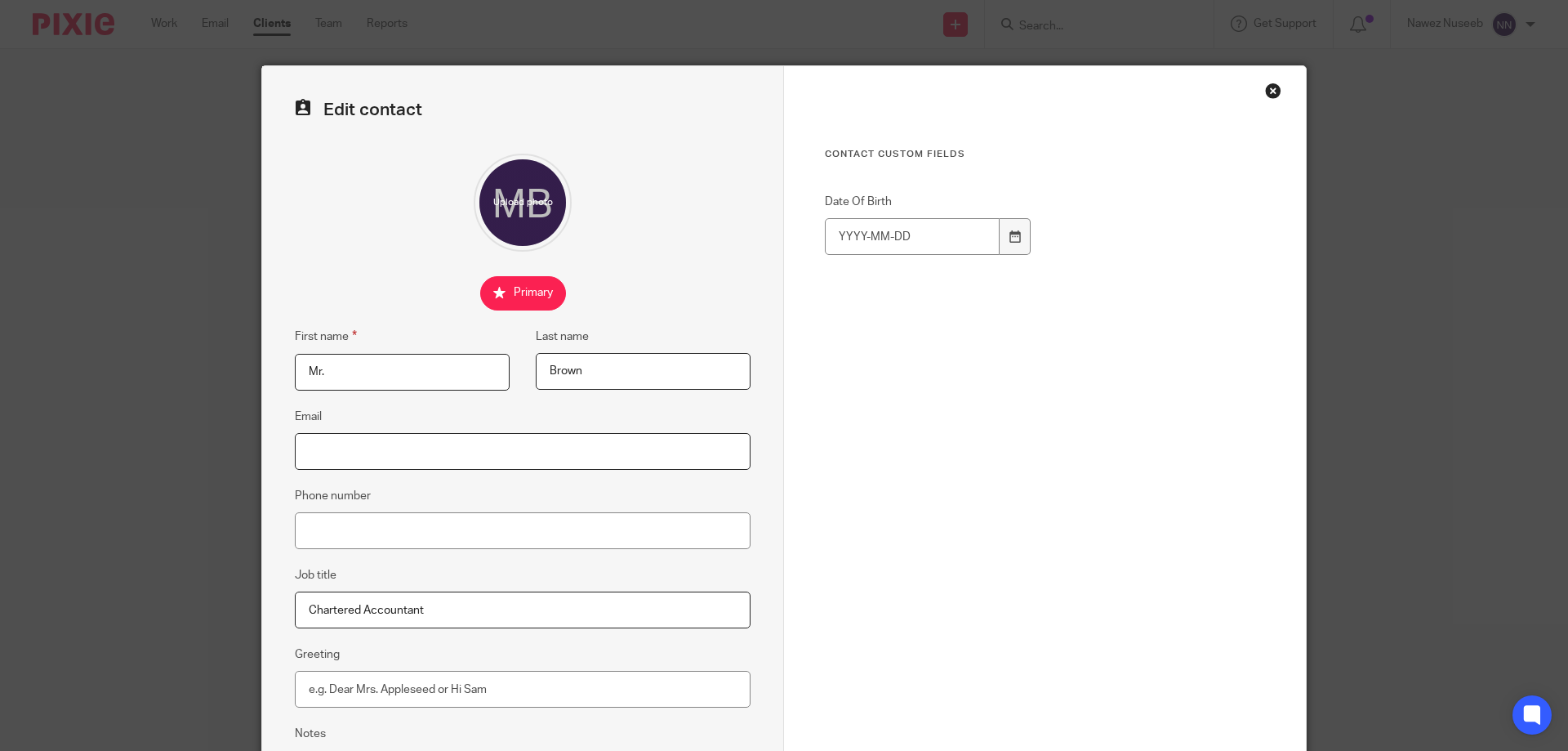
paste input "[PERSON_NAME] <[PERSON_NAME][EMAIL_ADDRESS][DOMAIN_NAME]>"
click at [377, 448] on input "[PERSON_NAME] <[PERSON_NAME][EMAIL_ADDRESS][DOMAIN_NAME]" at bounding box center [522, 451] width 456 height 37
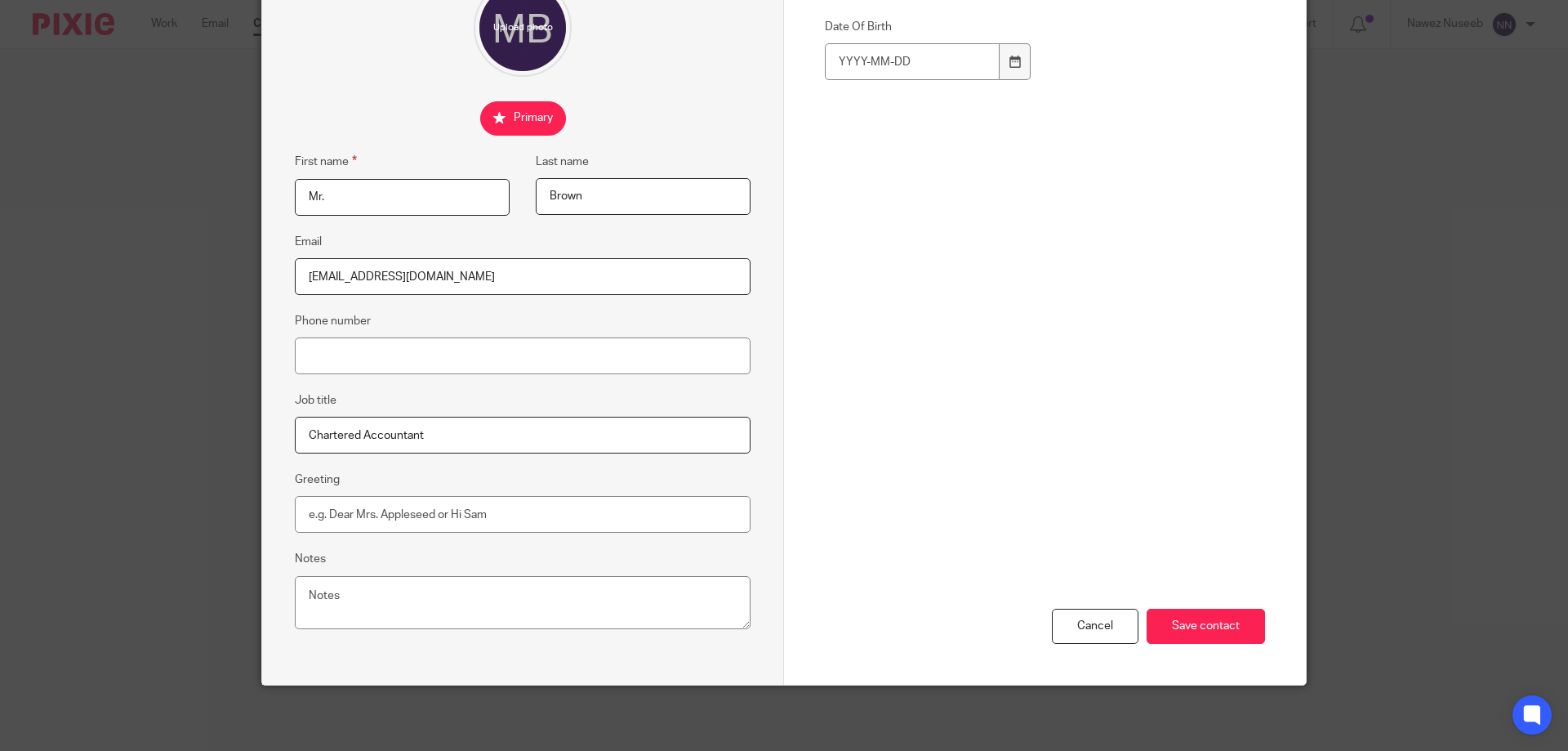
type input "[EMAIL_ADDRESS][DOMAIN_NAME]"
click at [1223, 630] on input "Save contact" at bounding box center [1206, 626] width 118 height 35
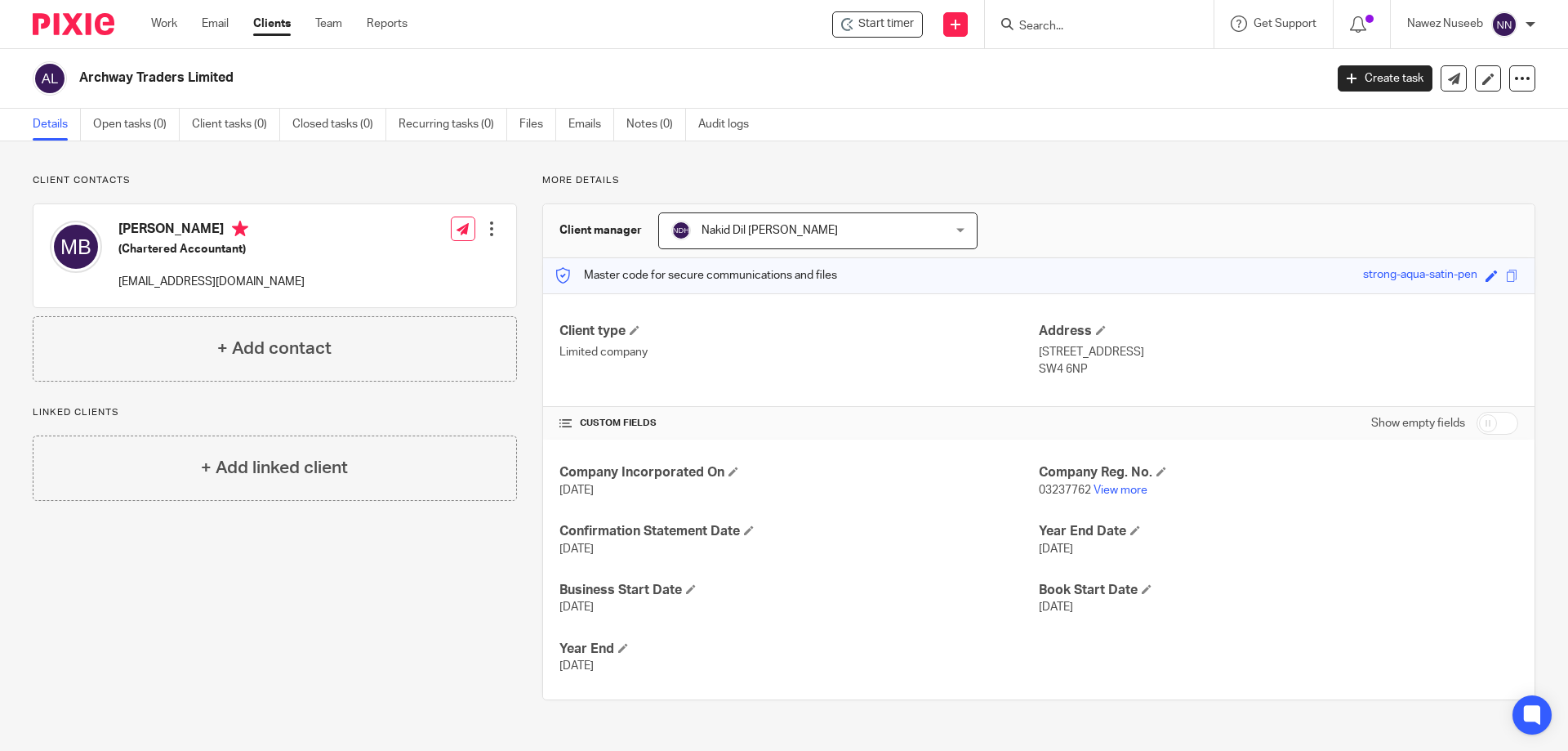
click at [348, 27] on ul "Work Email Clients Team Reports" at bounding box center [292, 24] width 281 height 16
click at [342, 26] on link "Team" at bounding box center [329, 24] width 27 height 16
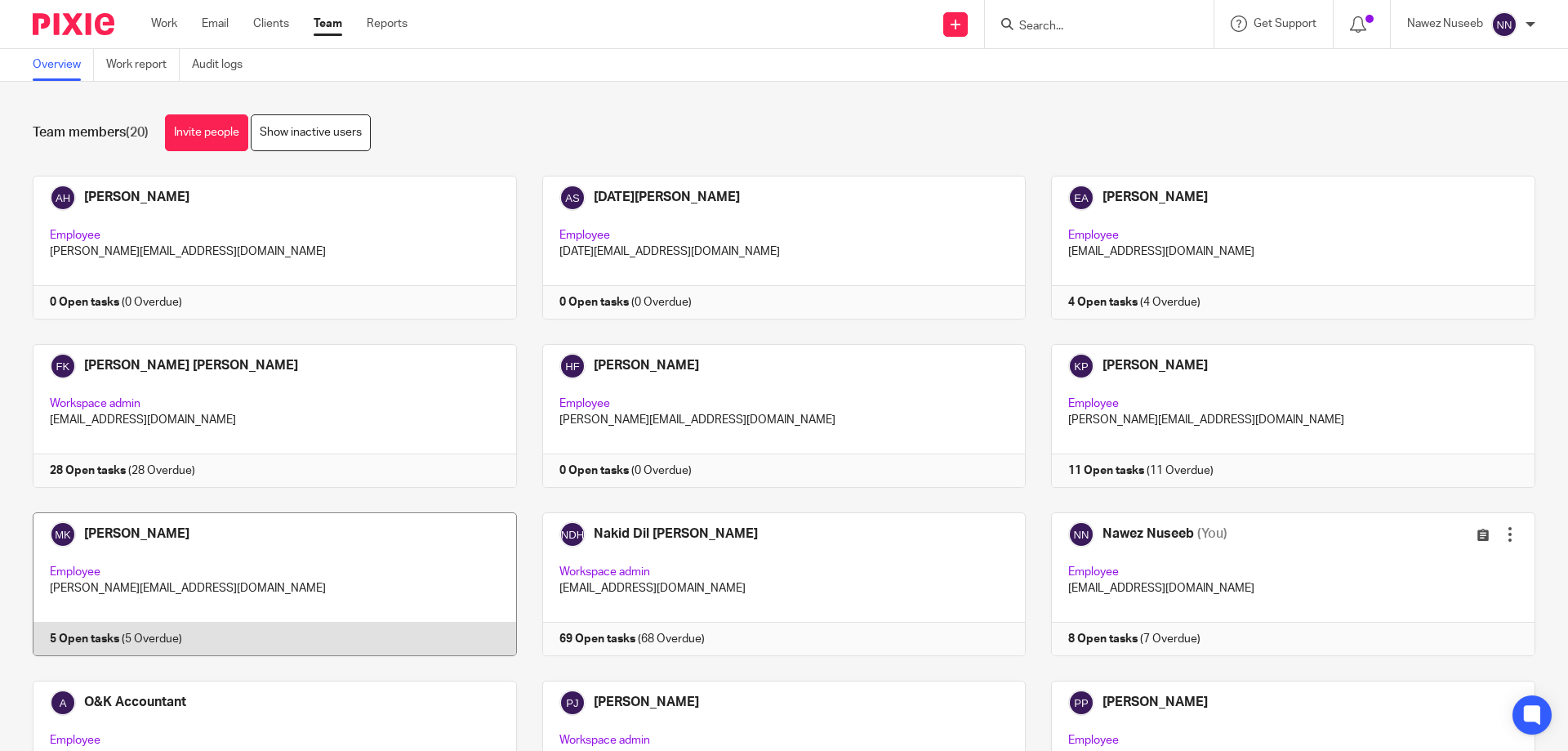
click at [105, 572] on link at bounding box center [262, 584] width 510 height 144
